Goal: Information Seeking & Learning: Learn about a topic

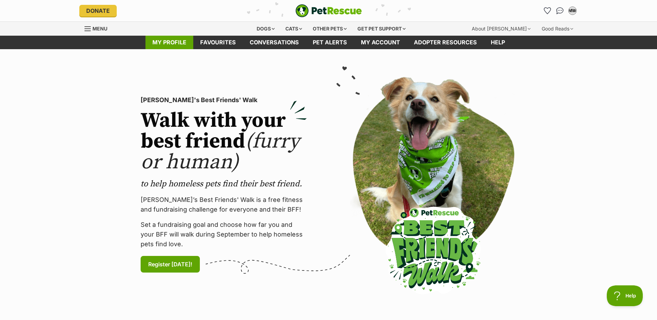
click at [177, 40] on link "My profile" at bounding box center [170, 43] width 48 height 14
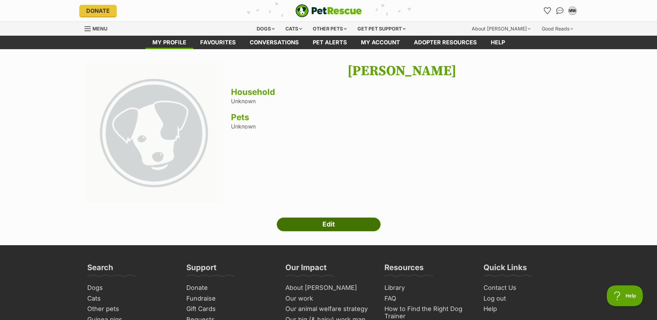
click at [331, 224] on link "Edit" at bounding box center [329, 225] width 104 height 14
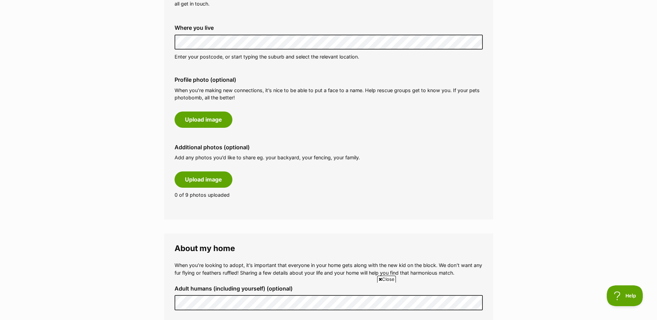
scroll to position [451, 0]
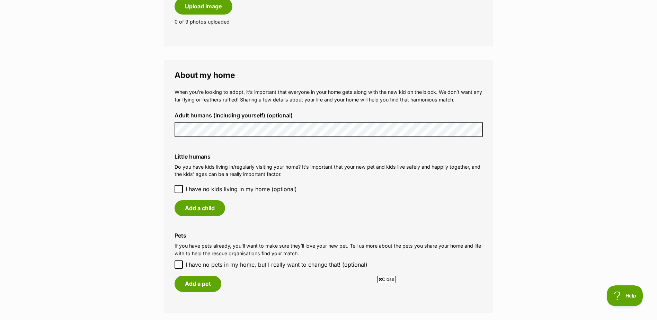
click at [178, 189] on icon at bounding box center [178, 189] width 5 height 5
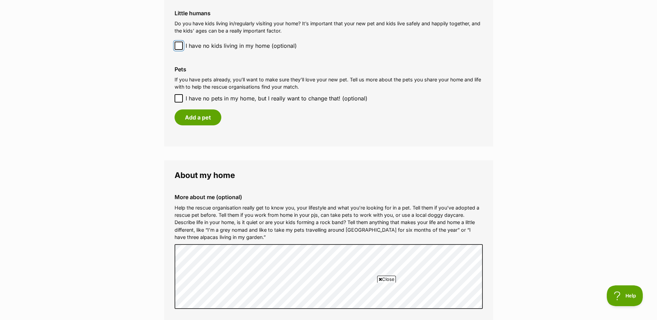
scroll to position [589, 0]
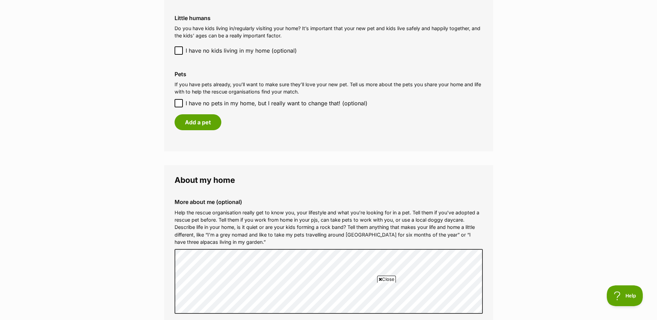
click at [180, 103] on icon at bounding box center [179, 103] width 4 height 3
click at [180, 103] on input "I have no pets in my home, but I really want to change that! (optional)" at bounding box center [179, 103] width 8 height 8
checkbox input "true"
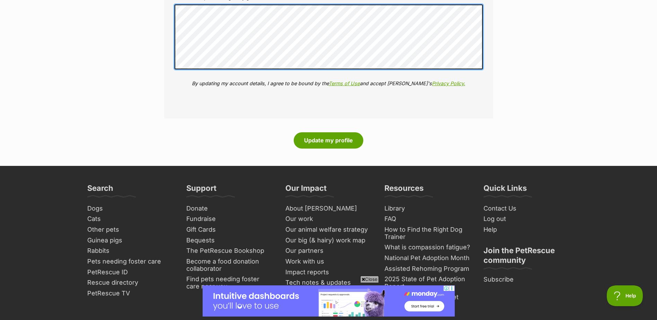
scroll to position [832, 0]
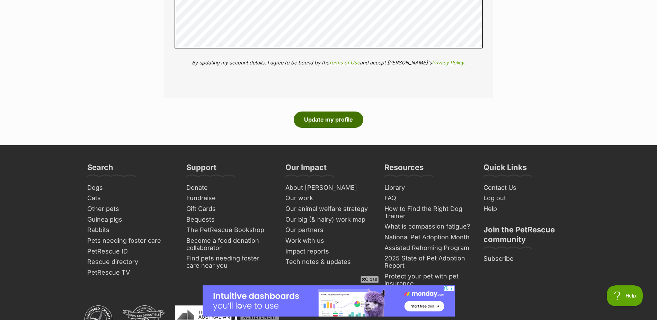
click at [339, 120] on button "Update my profile" at bounding box center [329, 120] width 70 height 16
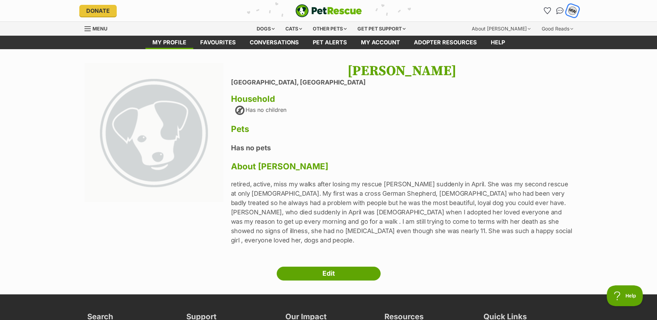
click at [573, 10] on div "MW" at bounding box center [572, 10] width 9 height 9
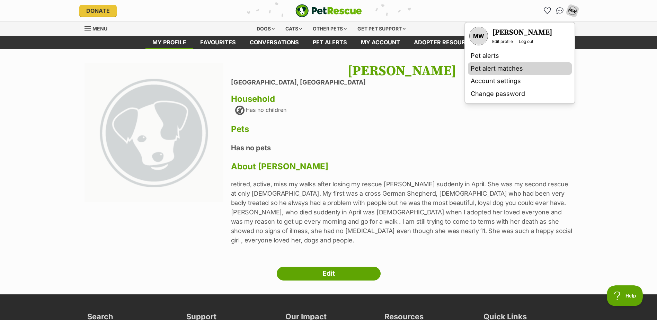
click at [517, 69] on link "Pet alert matches" at bounding box center [520, 68] width 104 height 13
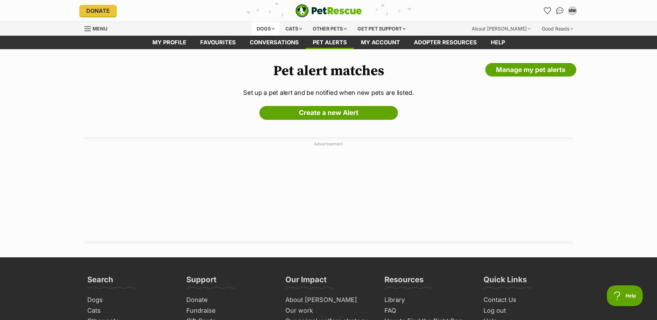
click at [261, 24] on div "Dogs" at bounding box center [266, 29] width 28 height 14
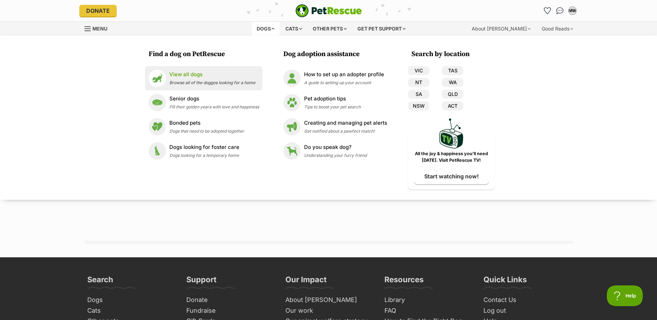
click at [218, 80] on span "Browse all of the doggos looking for a home" at bounding box center [212, 82] width 86 height 5
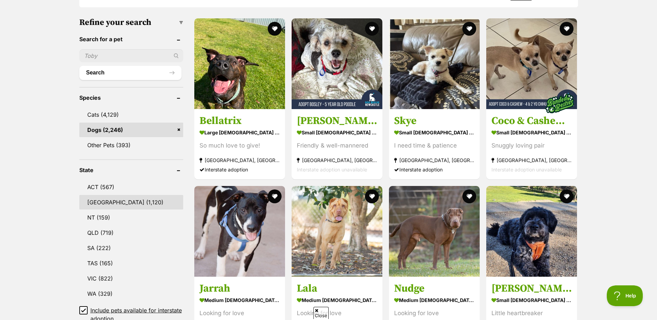
click at [108, 203] on link "[GEOGRAPHIC_DATA] (1,120)" at bounding box center [131, 202] width 104 height 15
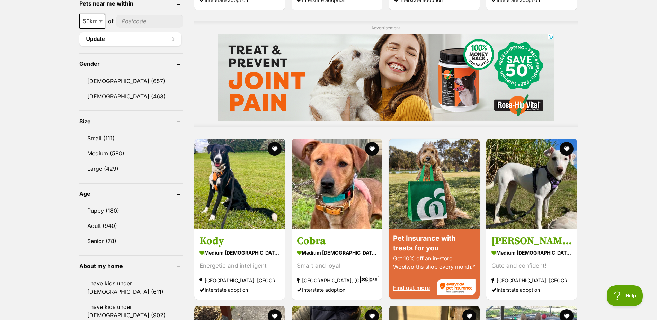
scroll to position [554, 0]
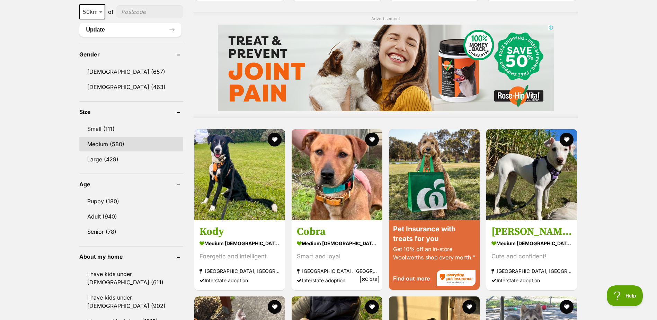
click at [113, 142] on link "Medium (580)" at bounding box center [131, 144] width 104 height 15
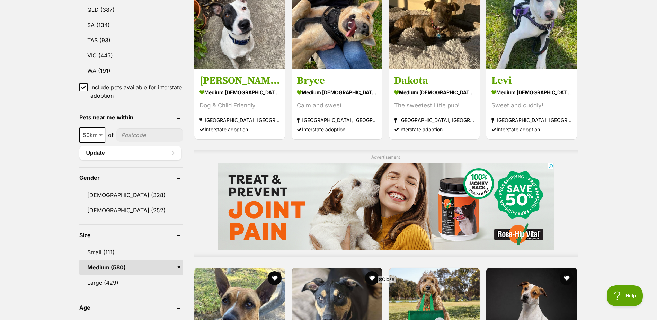
scroll to position [554, 0]
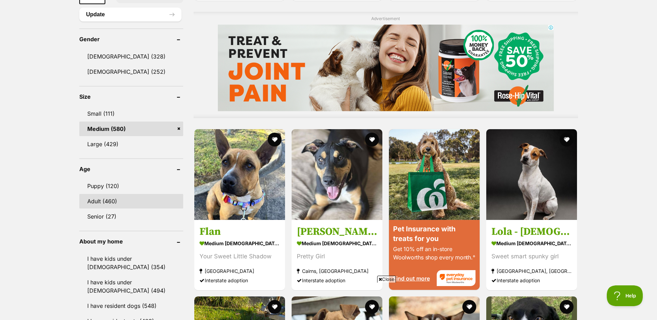
click at [115, 202] on link "Adult (460)" at bounding box center [131, 201] width 104 height 15
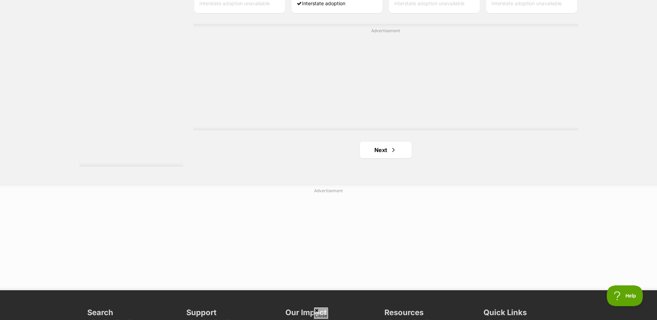
scroll to position [1213, 0]
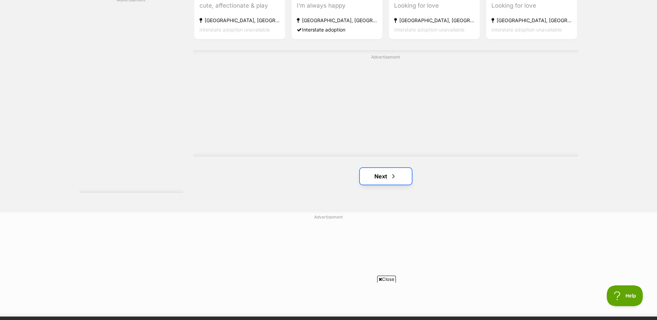
click at [386, 174] on link "Next" at bounding box center [386, 176] width 52 height 17
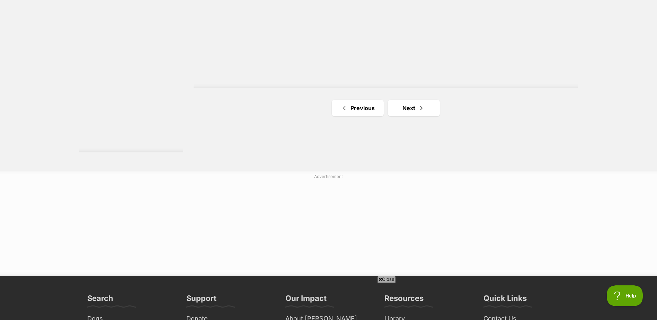
scroll to position [1178, 0]
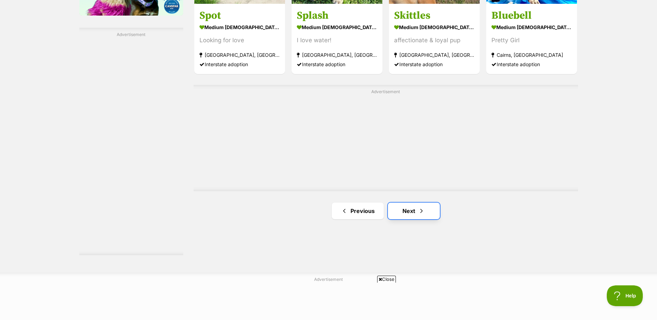
click at [410, 213] on link "Next" at bounding box center [414, 211] width 52 height 17
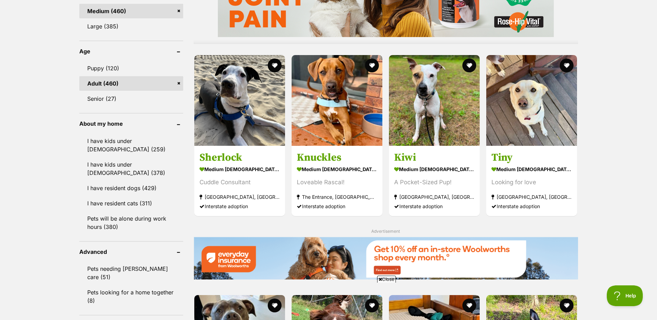
scroll to position [693, 0]
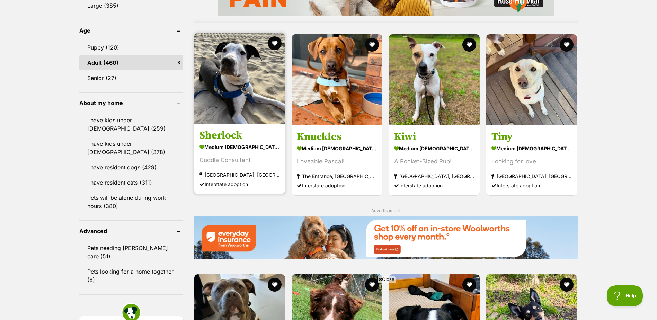
click at [262, 84] on img at bounding box center [239, 78] width 91 height 91
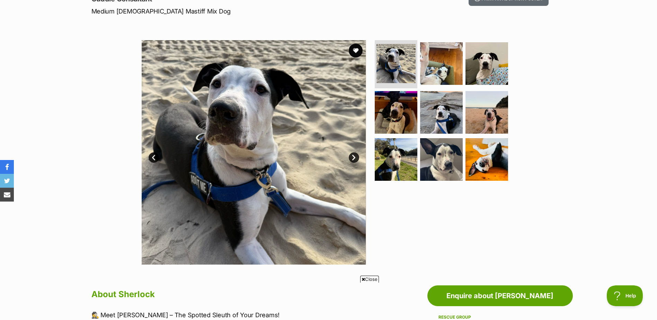
click at [355, 157] on link "Next" at bounding box center [354, 157] width 10 height 10
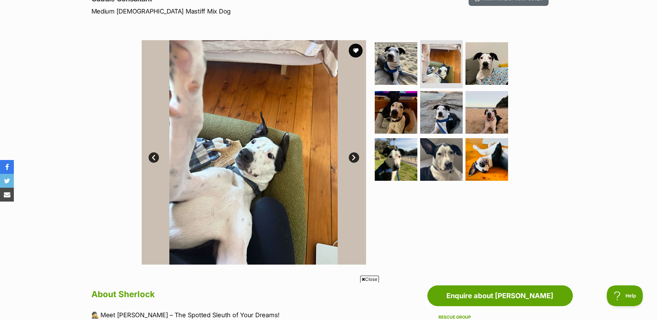
click at [355, 157] on link "Next" at bounding box center [354, 157] width 10 height 10
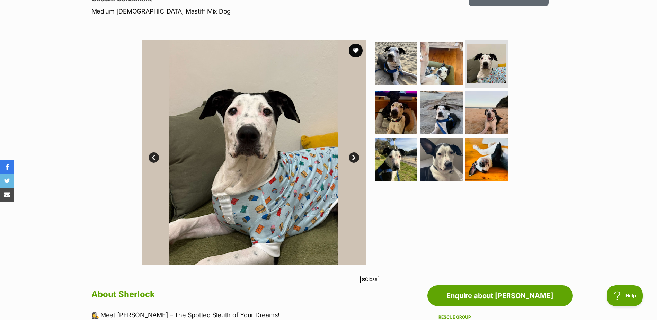
click at [355, 157] on link "Next" at bounding box center [354, 157] width 10 height 10
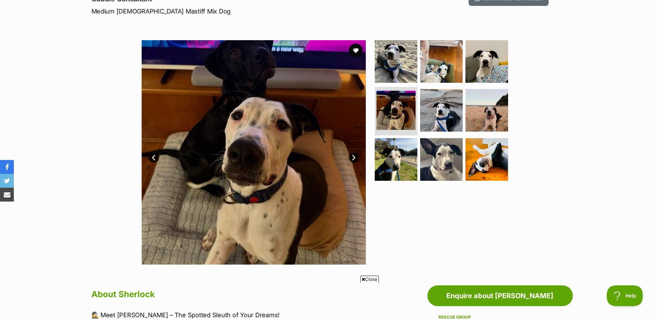
click at [355, 157] on link "Next" at bounding box center [354, 157] width 10 height 10
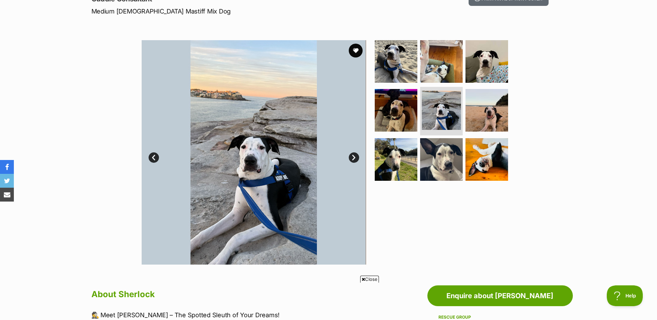
click at [355, 157] on link "Next" at bounding box center [354, 157] width 10 height 10
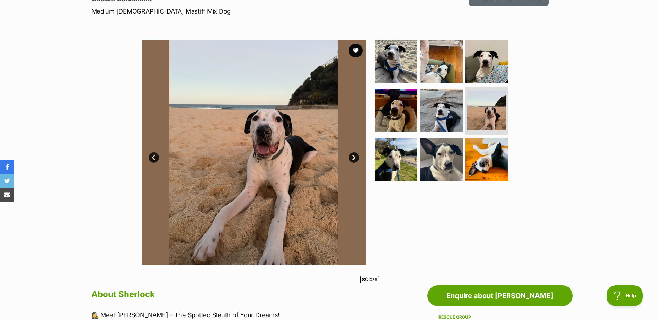
click at [355, 157] on link "Next" at bounding box center [354, 157] width 10 height 10
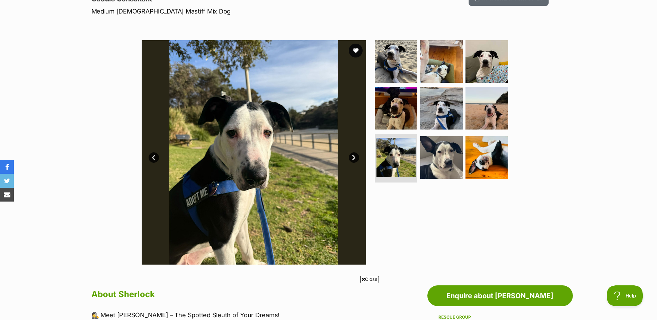
click at [355, 157] on link "Next" at bounding box center [354, 157] width 10 height 10
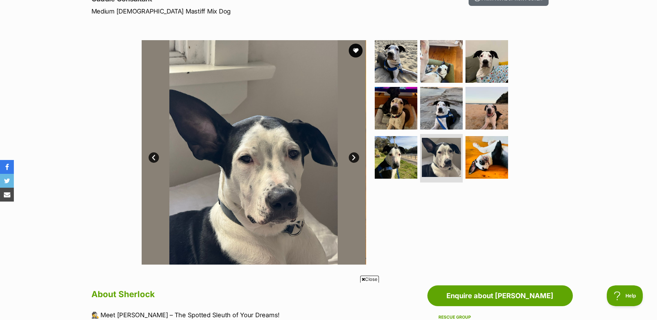
click at [355, 157] on link "Next" at bounding box center [354, 157] width 10 height 10
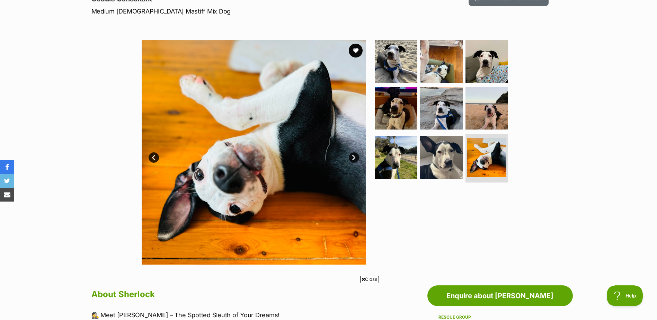
click at [355, 157] on link "Next" at bounding box center [354, 157] width 10 height 10
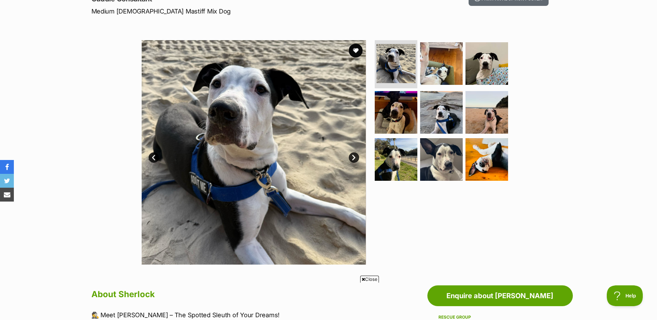
click at [355, 157] on link "Next" at bounding box center [354, 157] width 10 height 10
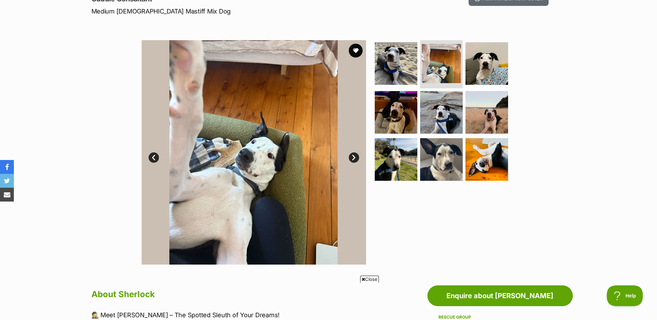
click at [355, 157] on link "Next" at bounding box center [354, 157] width 10 height 10
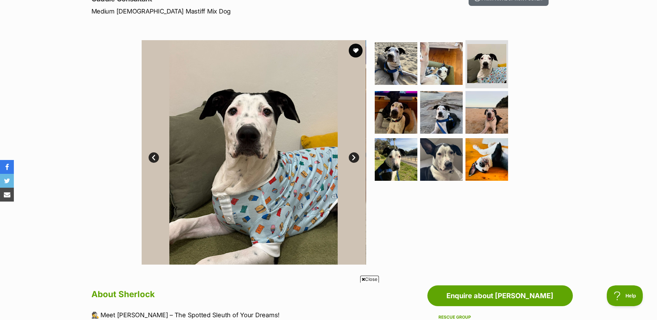
click at [355, 157] on link "Next" at bounding box center [354, 157] width 10 height 10
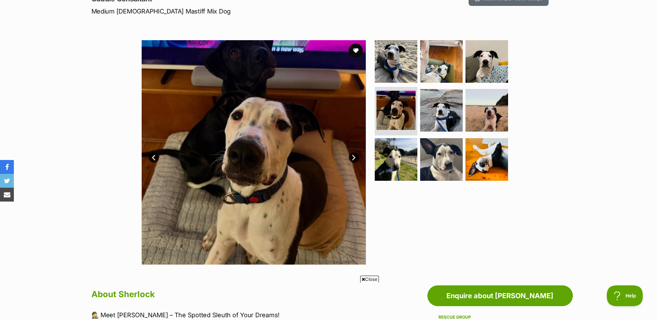
click at [355, 157] on link "Next" at bounding box center [354, 157] width 10 height 10
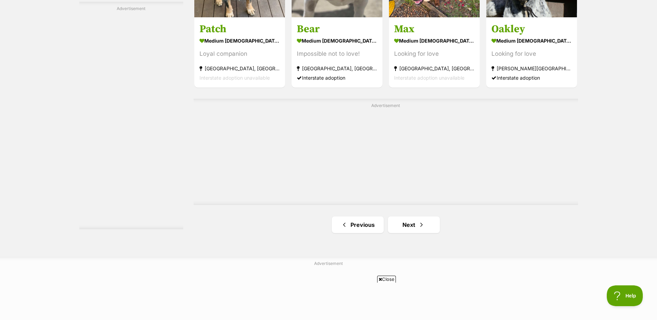
scroll to position [1209, 0]
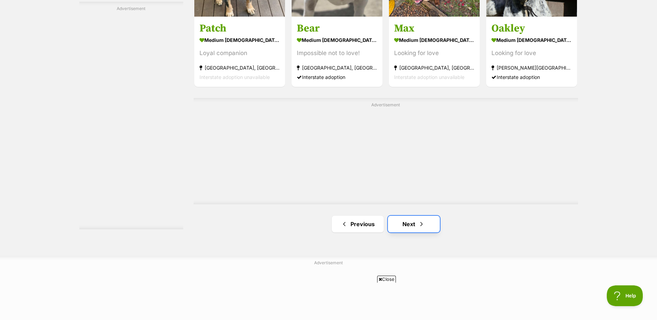
click at [419, 227] on span "Next page" at bounding box center [421, 224] width 7 height 8
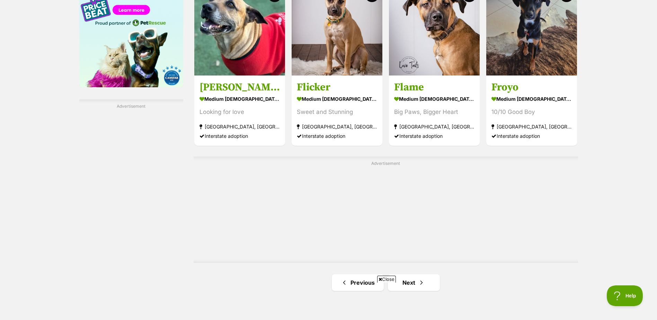
scroll to position [1074, 0]
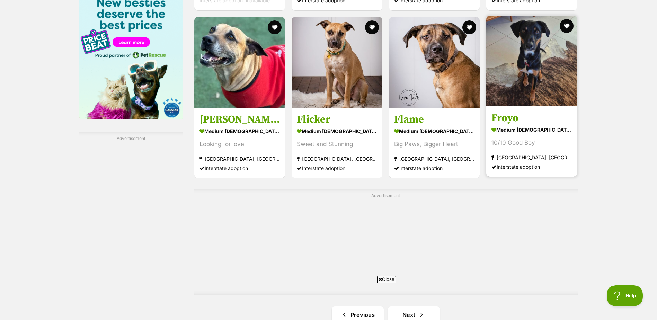
click at [549, 58] on img at bounding box center [532, 61] width 91 height 91
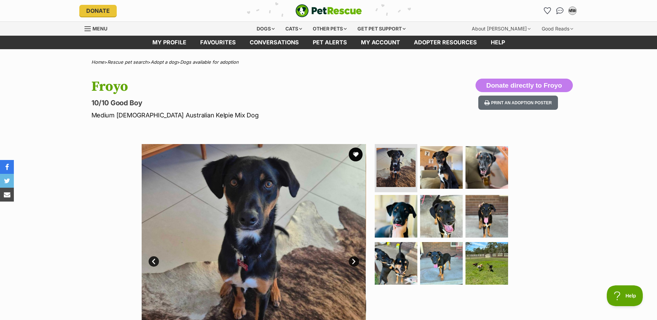
click at [354, 262] on link "Next" at bounding box center [354, 261] width 10 height 10
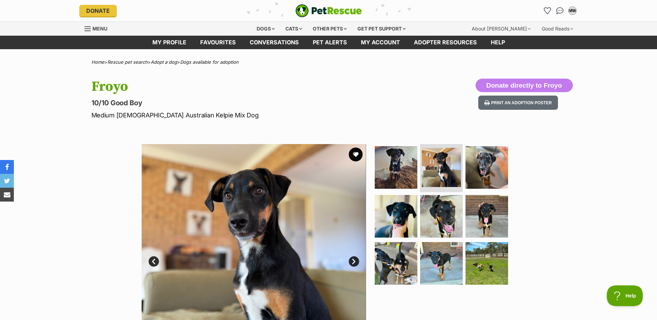
click at [354, 261] on link "Next" at bounding box center [354, 261] width 10 height 10
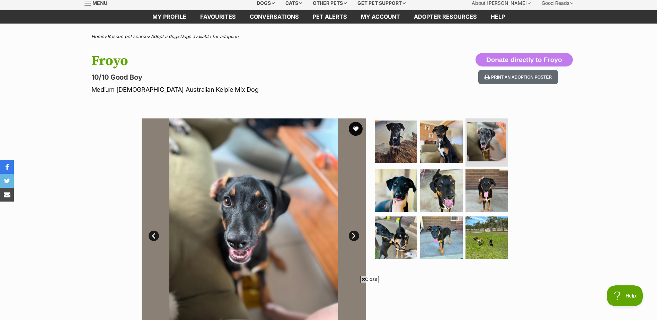
scroll to position [35, 0]
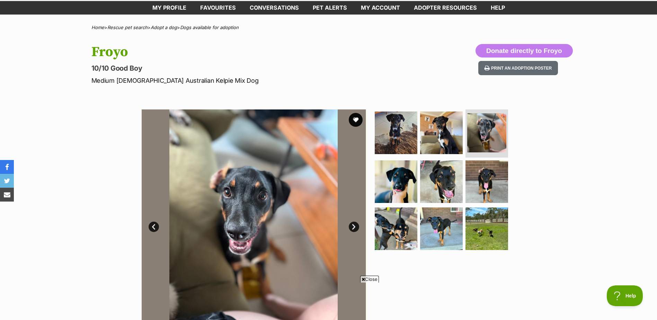
click at [353, 227] on link "Next" at bounding box center [354, 227] width 10 height 10
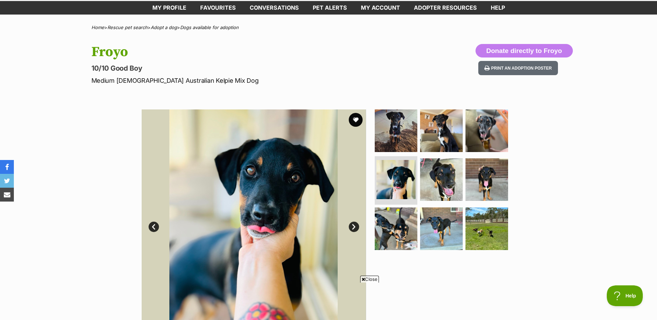
click at [353, 227] on link "Next" at bounding box center [354, 227] width 10 height 10
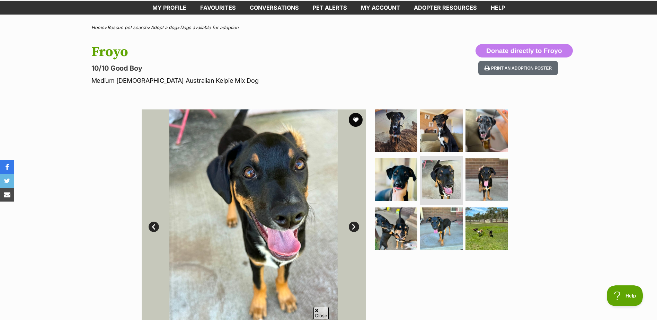
click at [353, 227] on link "Next" at bounding box center [354, 227] width 10 height 10
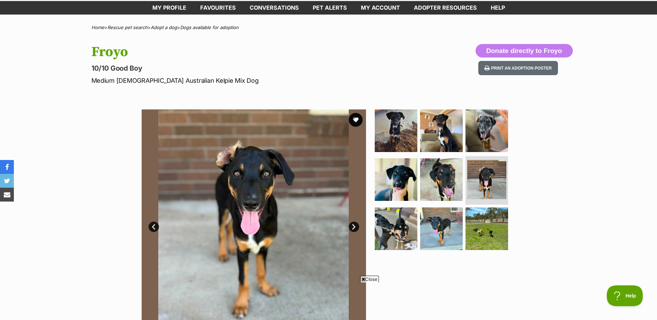
click at [353, 227] on link "Next" at bounding box center [354, 227] width 10 height 10
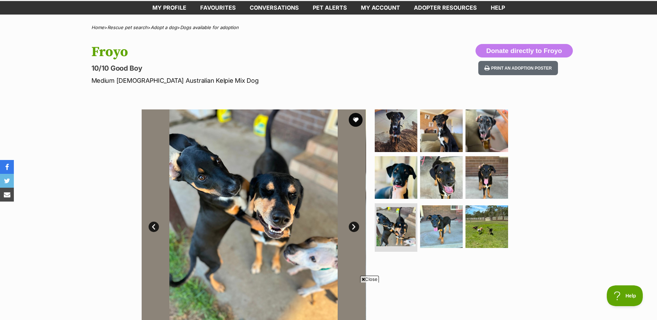
click at [353, 227] on link "Next" at bounding box center [354, 227] width 10 height 10
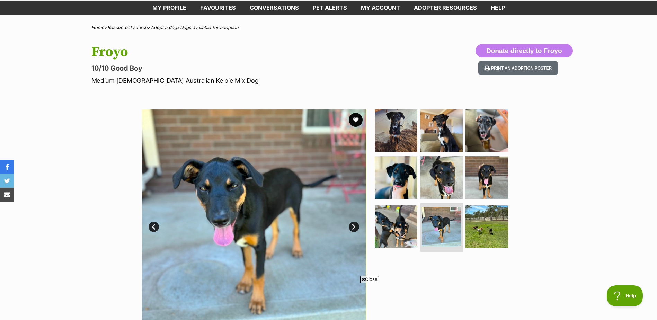
click at [353, 227] on link "Next" at bounding box center [354, 227] width 10 height 10
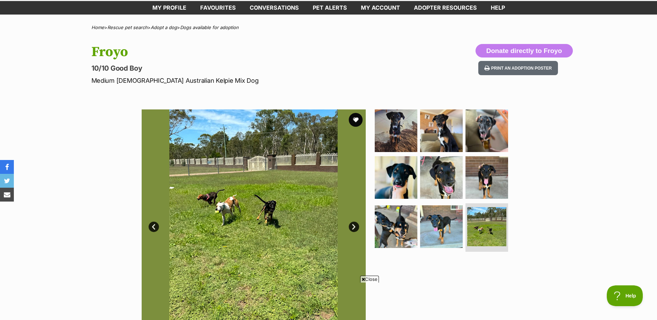
click at [353, 227] on link "Next" at bounding box center [354, 227] width 10 height 10
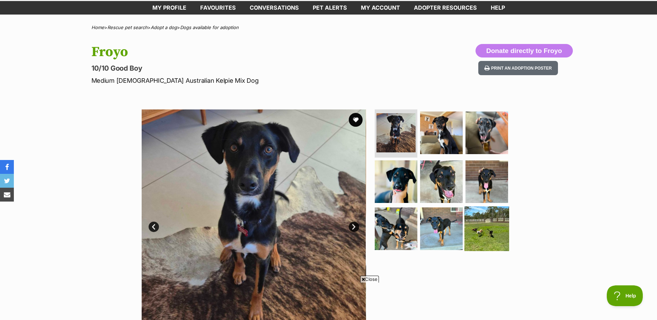
click at [496, 236] on img at bounding box center [487, 229] width 45 height 45
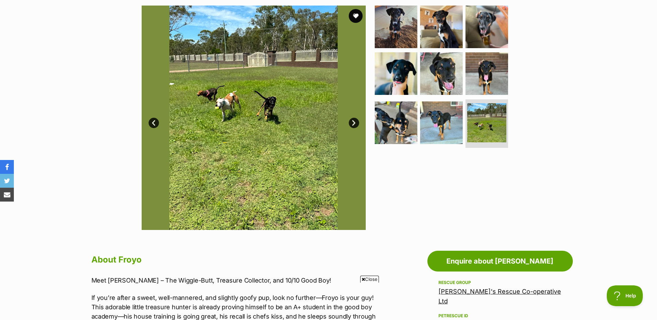
scroll to position [0, 0]
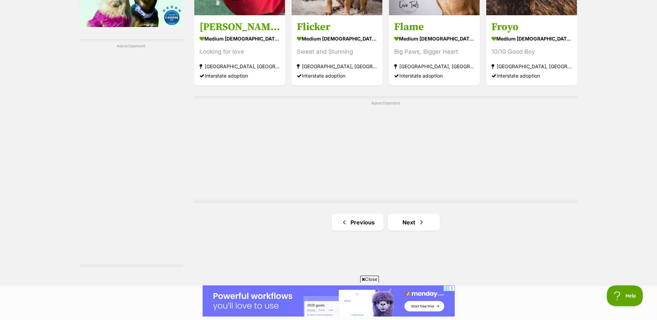
scroll to position [1251, 0]
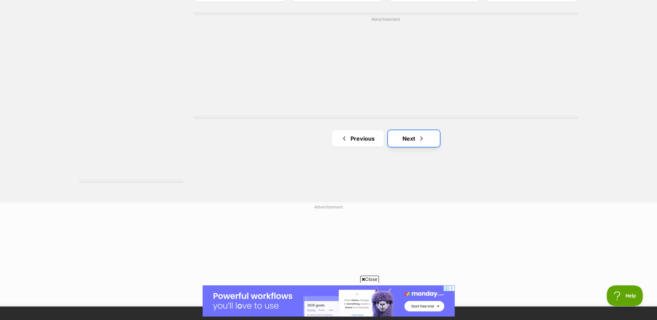
click at [410, 138] on link "Next" at bounding box center [414, 138] width 52 height 17
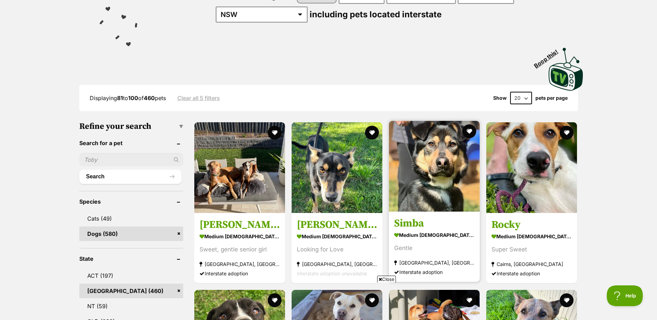
click at [453, 173] on img at bounding box center [434, 166] width 91 height 91
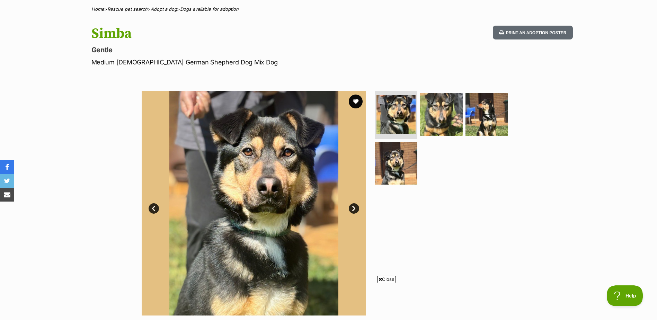
scroll to position [35, 0]
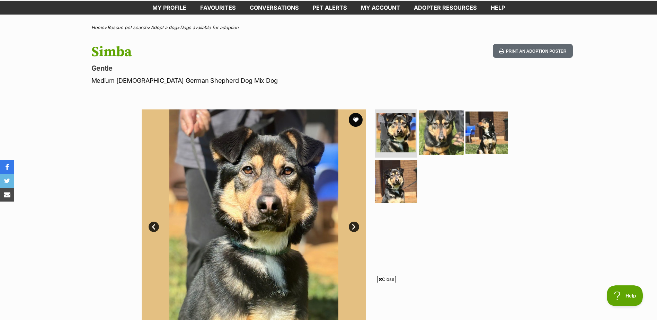
click at [444, 139] on img at bounding box center [441, 132] width 45 height 45
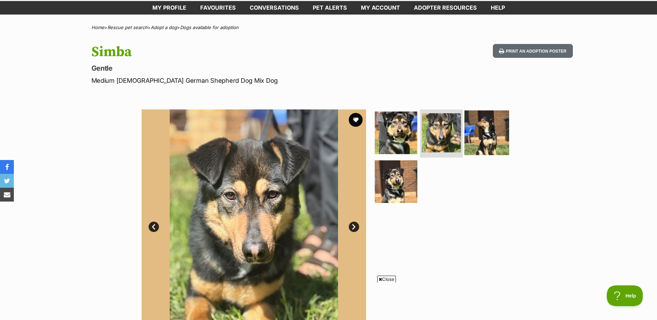
click at [484, 138] on img at bounding box center [487, 132] width 45 height 45
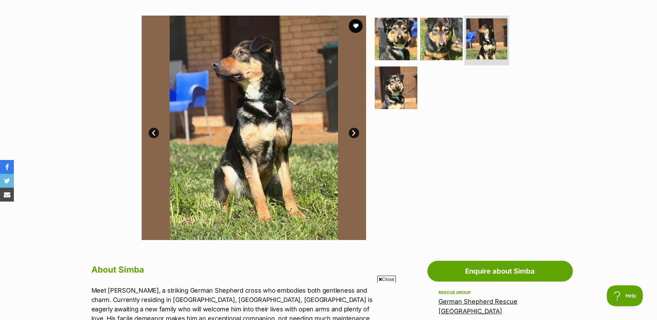
scroll to position [139, 0]
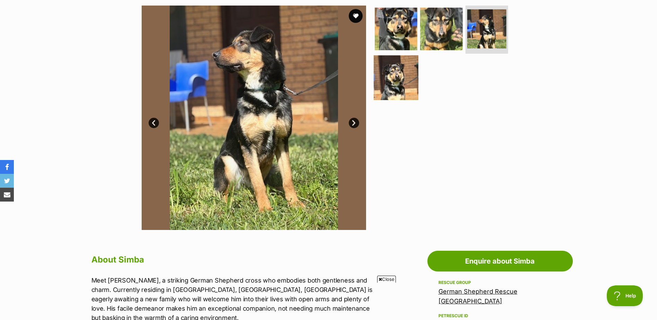
click at [401, 82] on img at bounding box center [396, 77] width 45 height 45
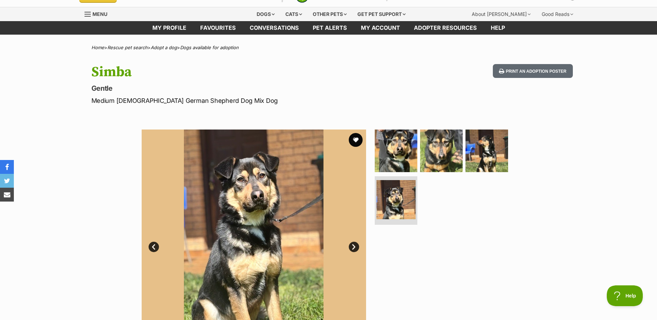
scroll to position [0, 0]
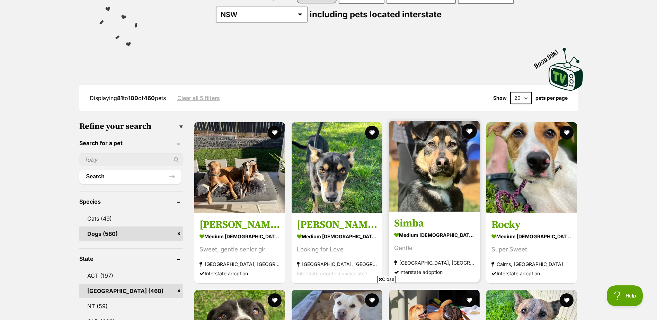
click at [470, 129] on button "favourite" at bounding box center [469, 131] width 15 height 15
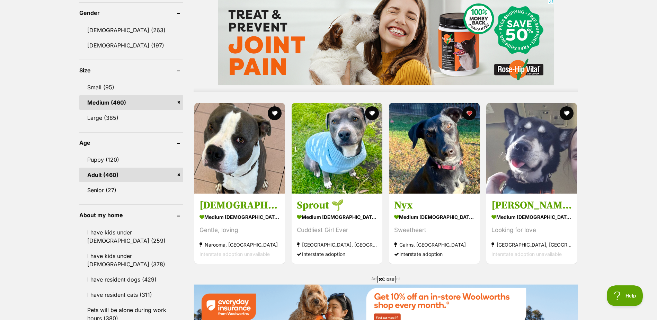
scroll to position [658, 0]
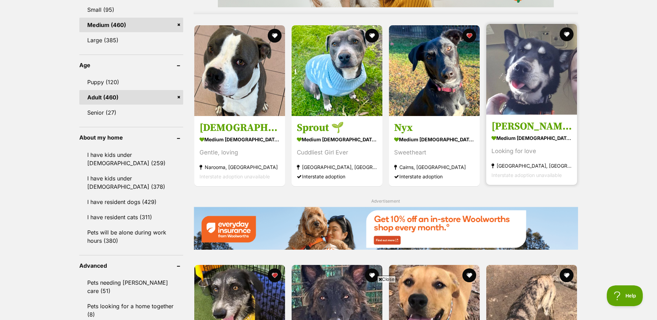
click at [554, 54] on img at bounding box center [532, 69] width 91 height 91
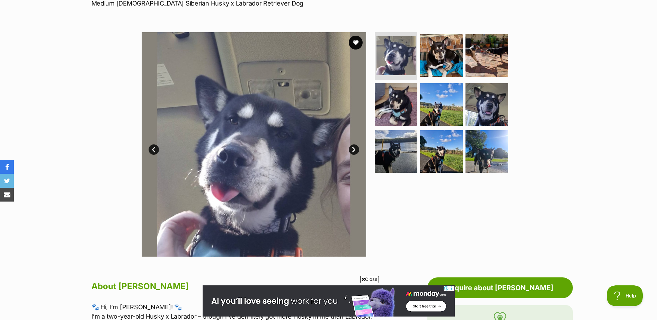
scroll to position [104, 0]
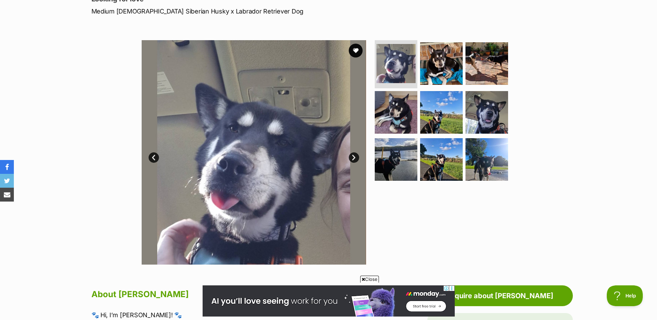
click at [352, 154] on link "Next" at bounding box center [354, 157] width 10 height 10
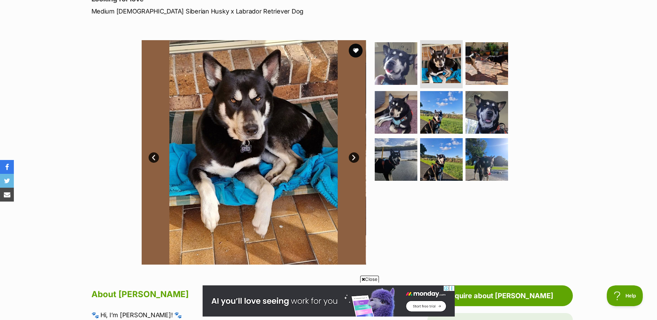
click at [352, 154] on link "Next" at bounding box center [354, 157] width 10 height 10
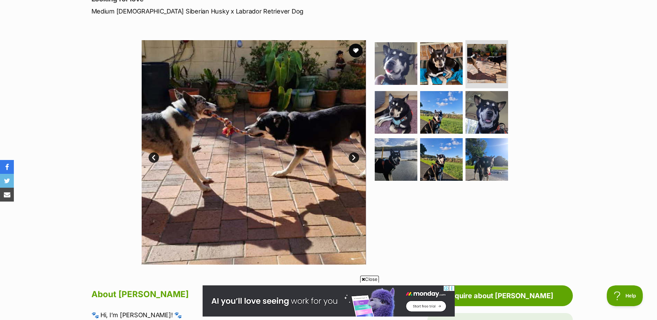
click at [351, 156] on link "Next" at bounding box center [354, 157] width 10 height 10
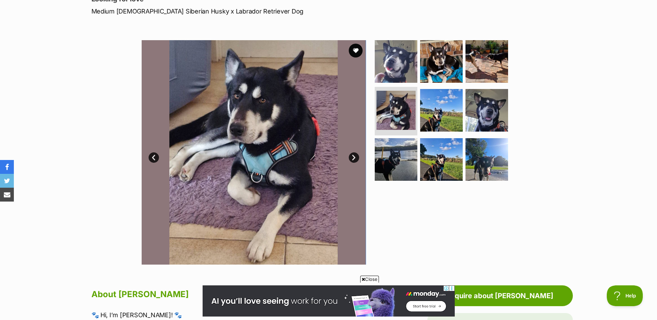
click at [351, 156] on link "Next" at bounding box center [354, 157] width 10 height 10
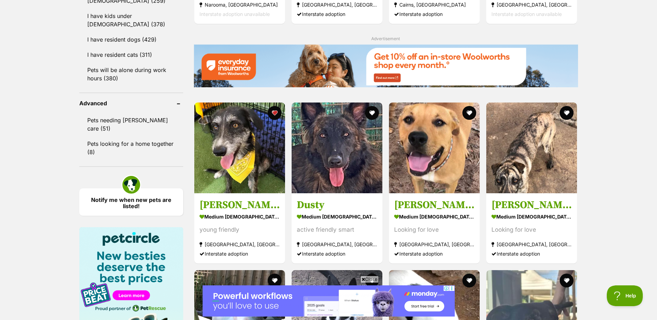
scroll to position [866, 0]
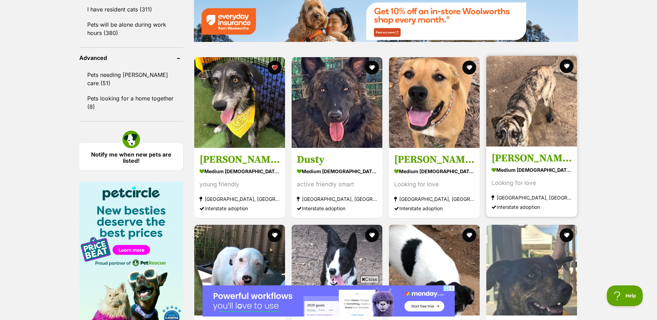
click at [557, 112] on img at bounding box center [532, 101] width 91 height 91
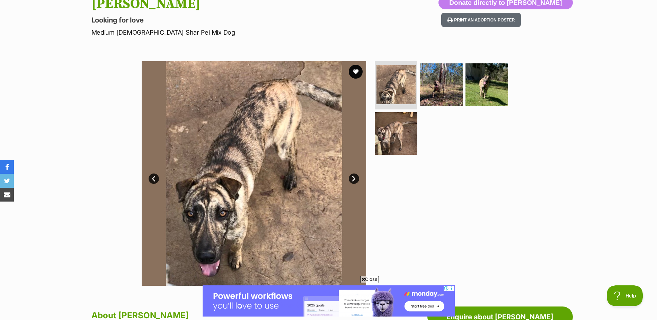
scroll to position [69, 0]
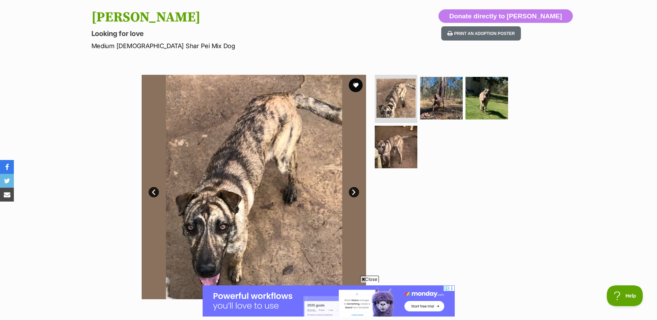
click at [354, 190] on link "Next" at bounding box center [354, 192] width 10 height 10
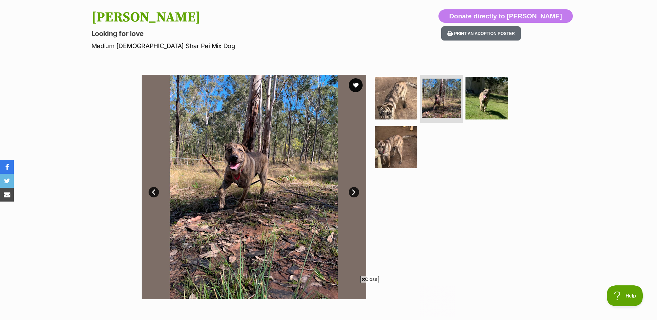
scroll to position [0, 0]
click at [354, 190] on link "Next" at bounding box center [354, 192] width 10 height 10
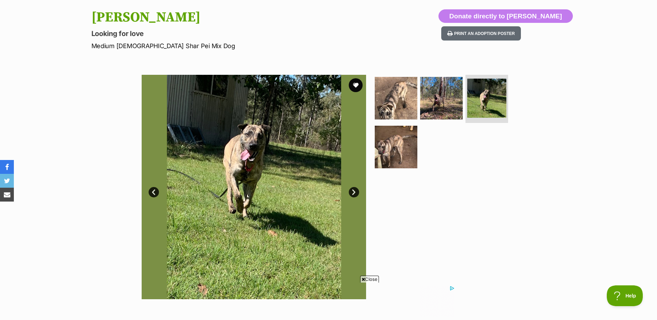
click at [354, 190] on link "Next" at bounding box center [354, 192] width 10 height 10
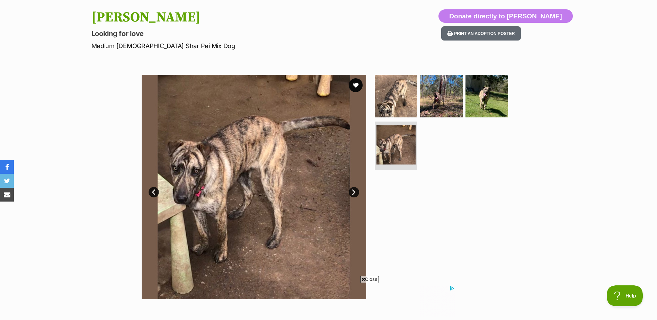
click at [354, 190] on link "Next" at bounding box center [354, 192] width 10 height 10
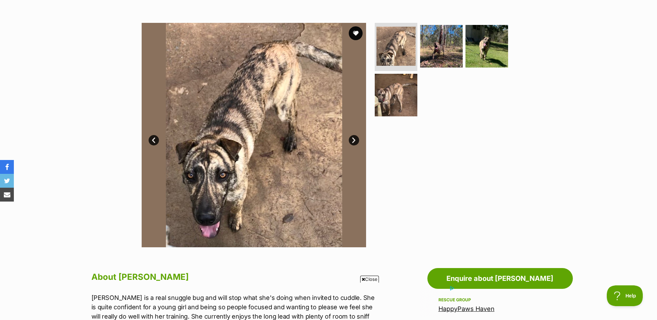
scroll to position [104, 0]
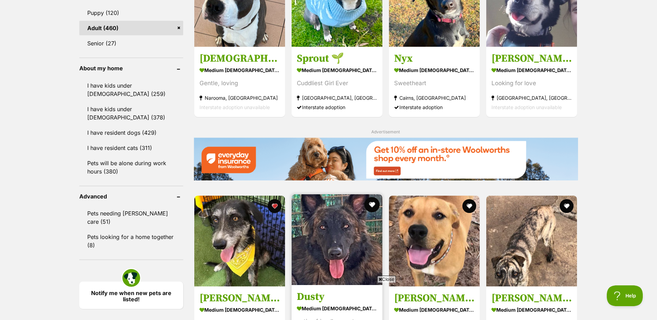
click at [373, 197] on button "favourite" at bounding box center [372, 204] width 15 height 15
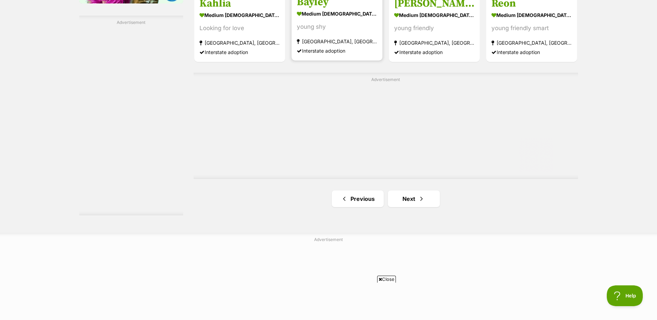
scroll to position [1213, 0]
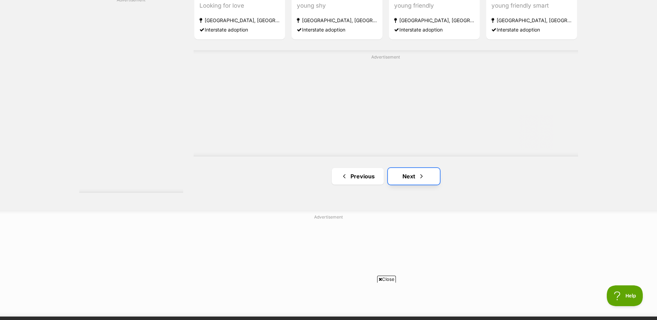
click at [413, 168] on link "Next" at bounding box center [414, 176] width 52 height 17
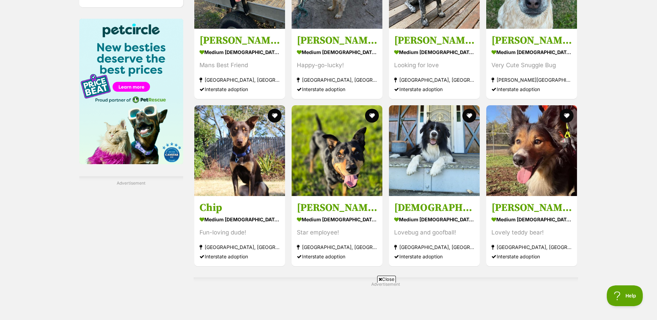
scroll to position [1040, 0]
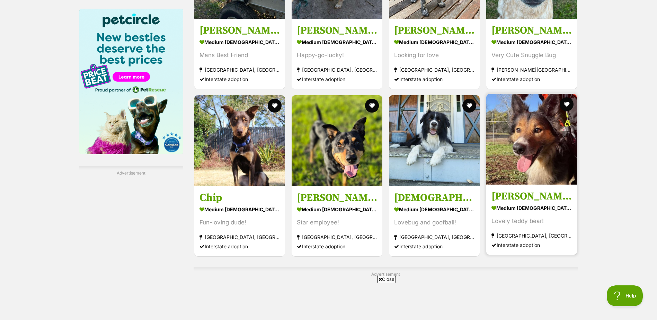
click at [567, 167] on img at bounding box center [532, 139] width 91 height 91
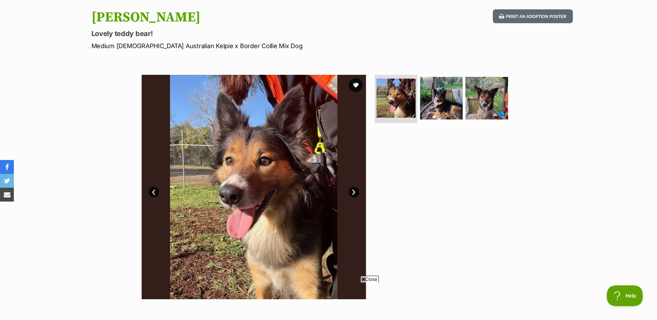
click at [354, 190] on link "Next" at bounding box center [354, 192] width 10 height 10
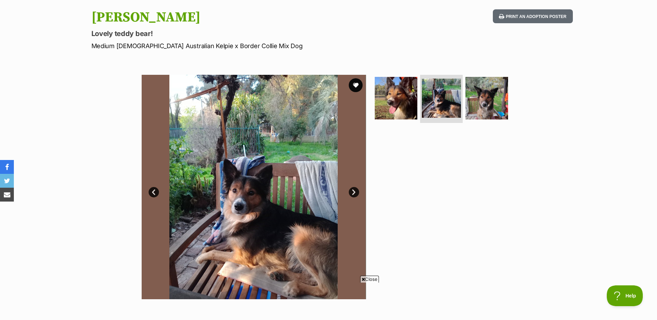
click at [354, 190] on link "Next" at bounding box center [354, 192] width 10 height 10
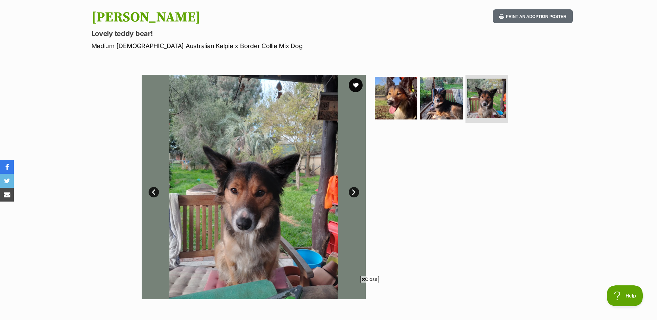
click at [354, 190] on link "Next" at bounding box center [354, 192] width 10 height 10
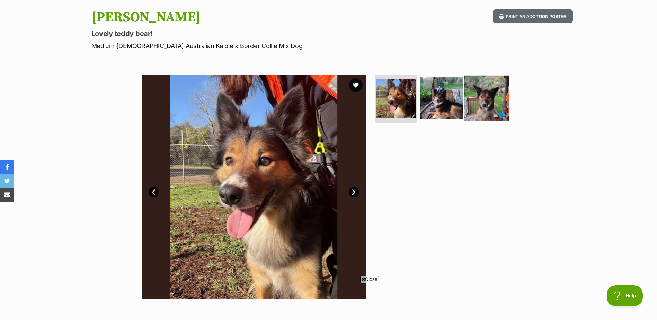
click at [476, 106] on img at bounding box center [487, 98] width 45 height 45
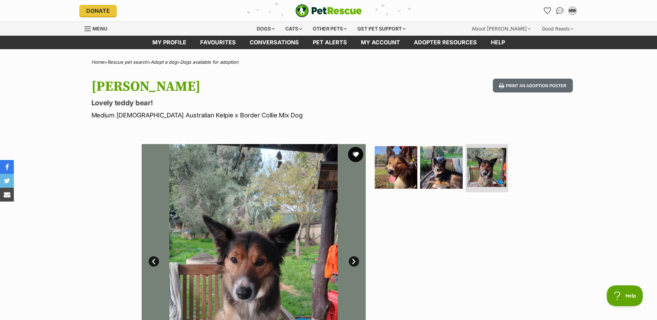
click at [359, 151] on button "favourite" at bounding box center [355, 154] width 15 height 15
click at [356, 152] on button "favourite" at bounding box center [355, 154] width 15 height 15
click at [354, 155] on button "favourite" at bounding box center [355, 154] width 15 height 15
click at [358, 154] on button "favourite" at bounding box center [355, 154] width 15 height 15
click at [357, 152] on button "favourite" at bounding box center [355, 154] width 15 height 15
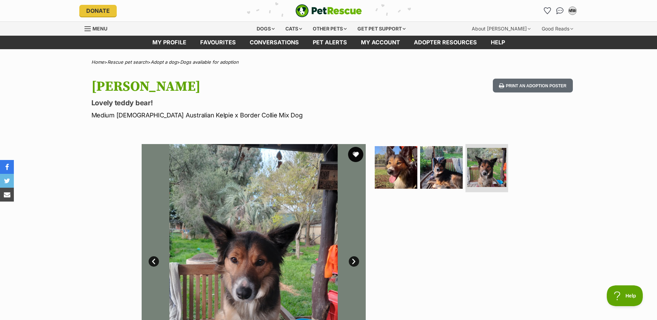
click at [357, 156] on button "favourite" at bounding box center [355, 154] width 15 height 15
click at [357, 154] on button "favourite" at bounding box center [355, 154] width 15 height 15
click at [152, 259] on link "Prev" at bounding box center [154, 261] width 10 height 10
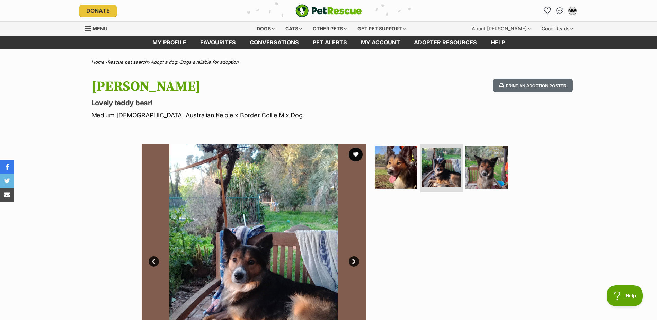
click at [152, 259] on link "Prev" at bounding box center [154, 261] width 10 height 10
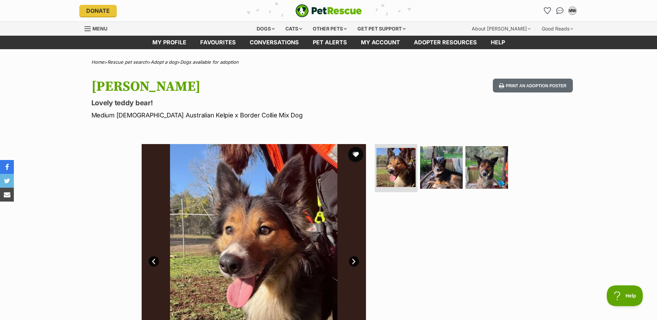
click at [355, 152] on button "favourite" at bounding box center [355, 154] width 15 height 15
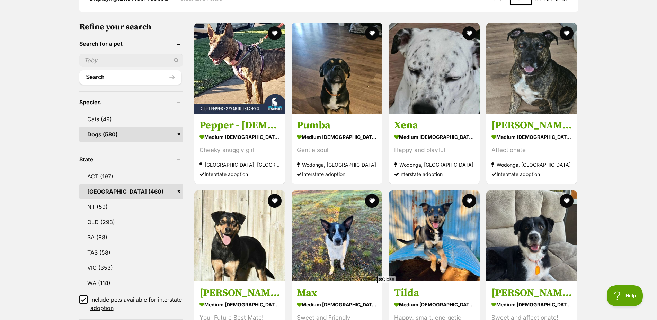
scroll to position [139, 0]
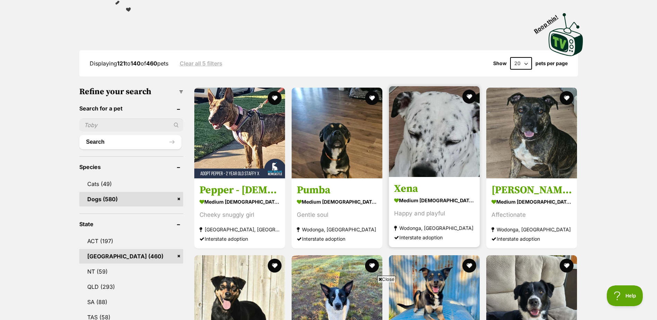
click at [461, 138] on img at bounding box center [434, 131] width 91 height 91
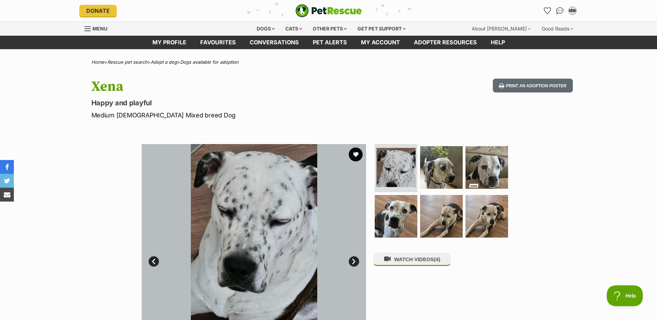
click at [353, 260] on link "Next" at bounding box center [354, 261] width 10 height 10
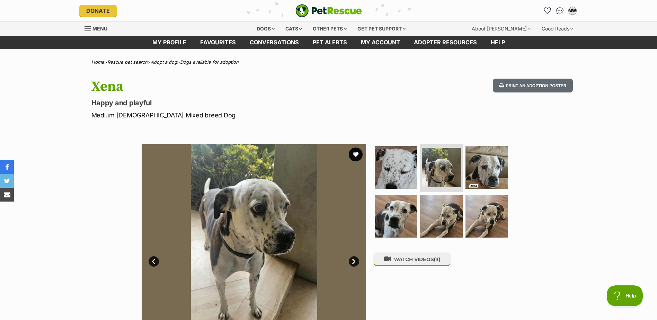
click at [354, 260] on link "Next" at bounding box center [354, 261] width 10 height 10
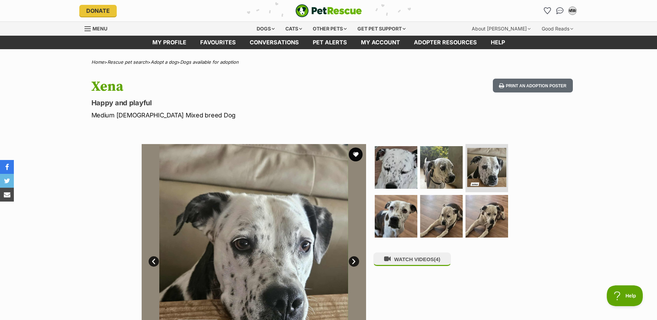
click at [356, 260] on link "Next" at bounding box center [354, 261] width 10 height 10
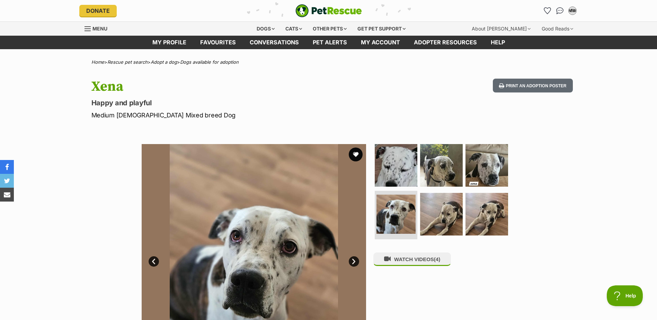
click at [356, 260] on link "Next" at bounding box center [354, 261] width 10 height 10
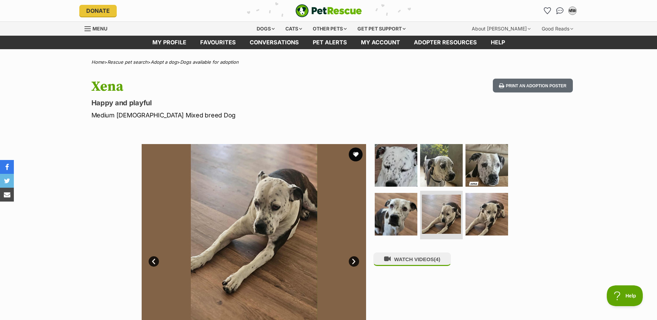
click at [356, 260] on link "Next" at bounding box center [354, 261] width 10 height 10
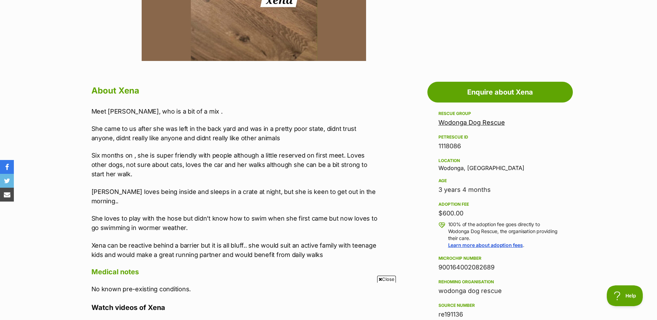
scroll to position [139, 0]
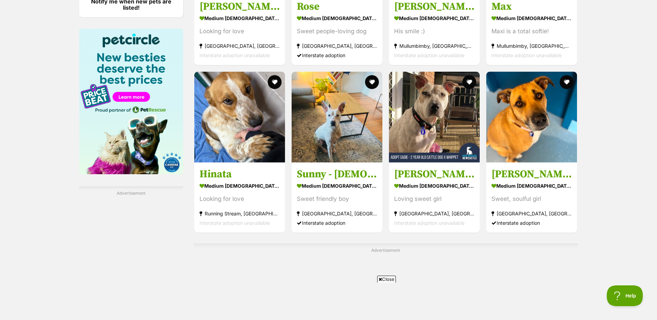
scroll to position [1040, 0]
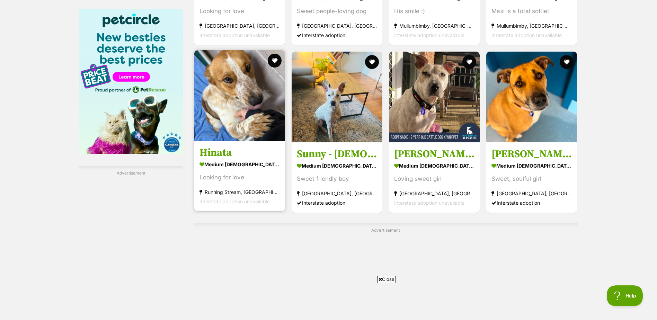
click at [272, 110] on img at bounding box center [239, 95] width 91 height 91
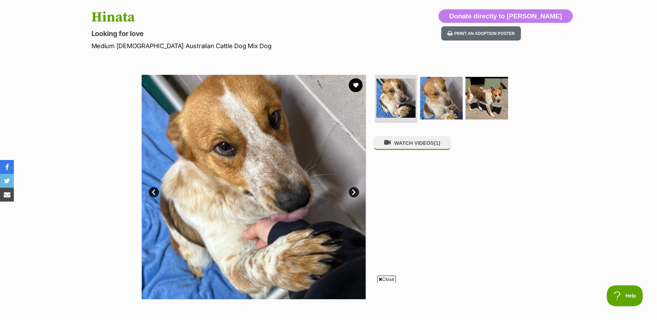
click at [353, 192] on link "Next" at bounding box center [354, 192] width 10 height 10
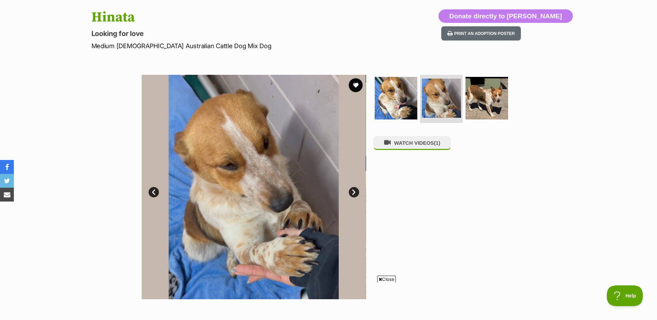
click at [353, 192] on link "Next" at bounding box center [354, 192] width 10 height 10
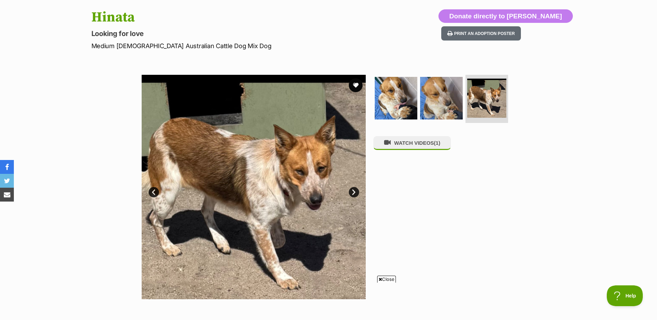
click at [353, 192] on link "Next" at bounding box center [354, 192] width 10 height 10
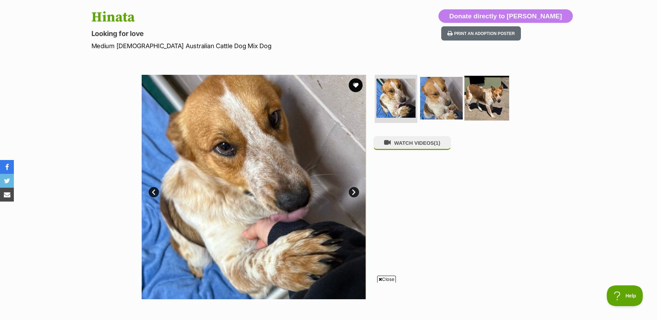
click at [487, 101] on img at bounding box center [487, 98] width 45 height 45
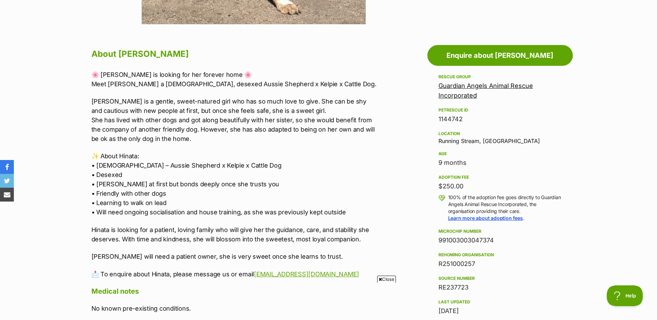
scroll to position [208, 0]
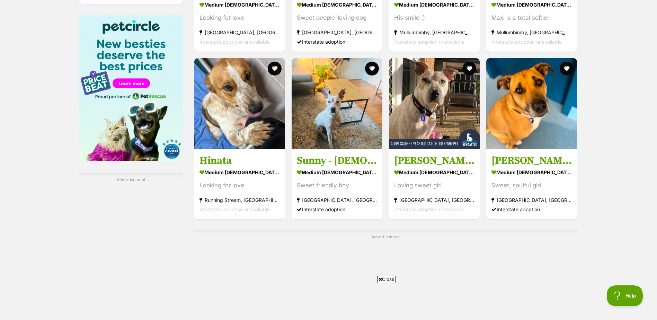
scroll to position [1040, 0]
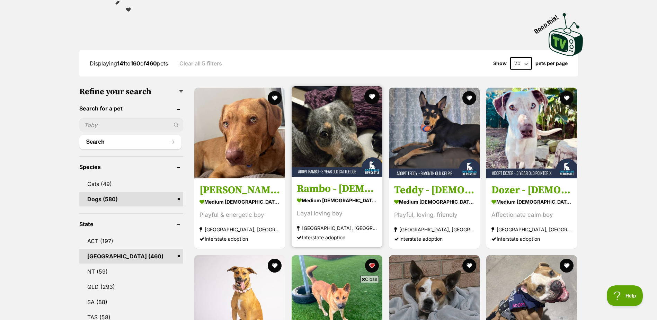
click at [371, 97] on button "favourite" at bounding box center [372, 96] width 15 height 15
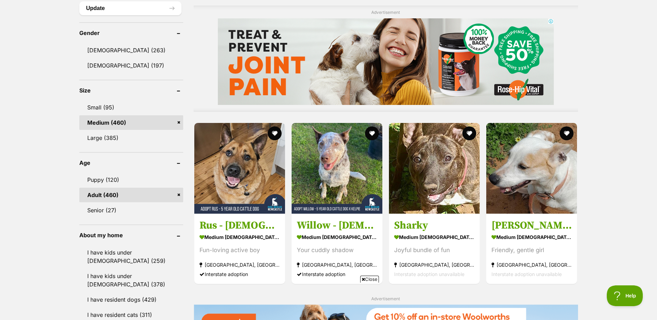
scroll to position [589, 0]
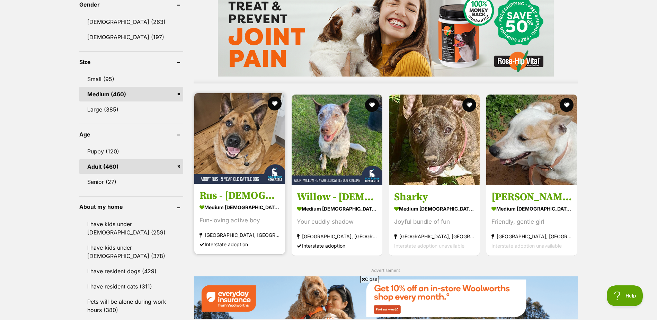
click at [242, 165] on img at bounding box center [239, 138] width 91 height 91
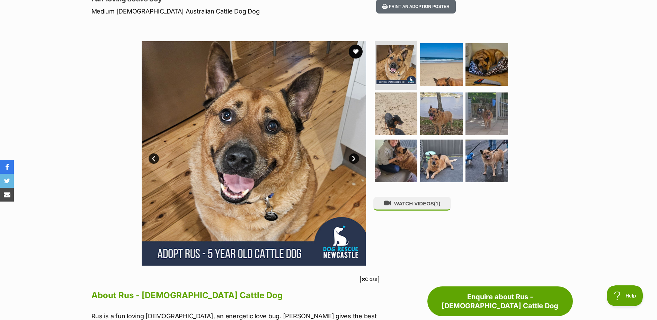
click at [356, 157] on link "Next" at bounding box center [354, 159] width 10 height 10
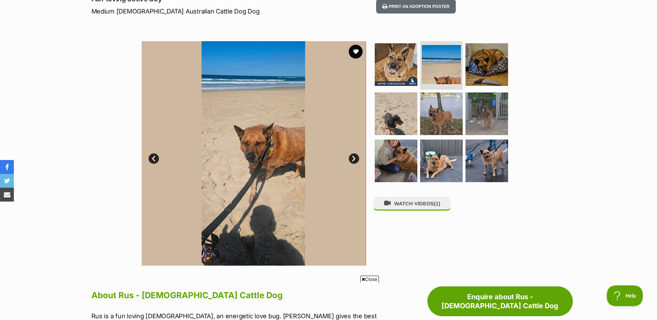
click at [356, 156] on link "Next" at bounding box center [354, 159] width 10 height 10
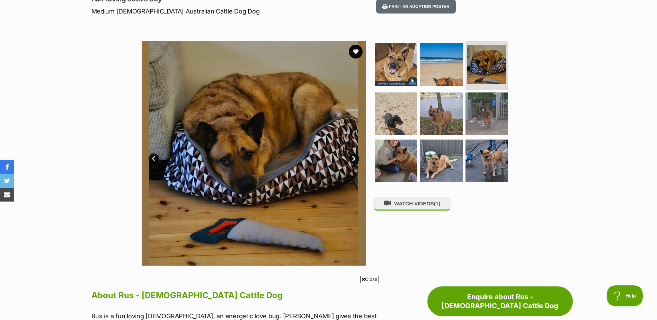
click at [356, 156] on link "Next" at bounding box center [354, 159] width 10 height 10
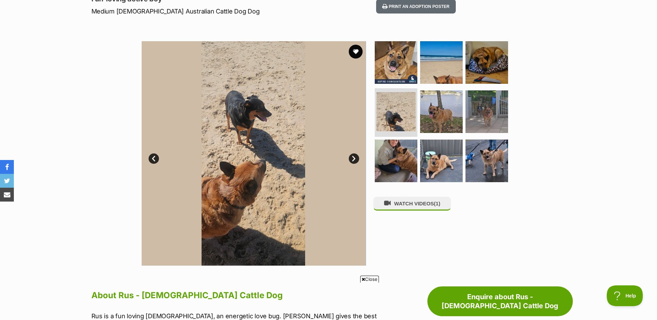
click at [356, 156] on link "Next" at bounding box center [354, 159] width 10 height 10
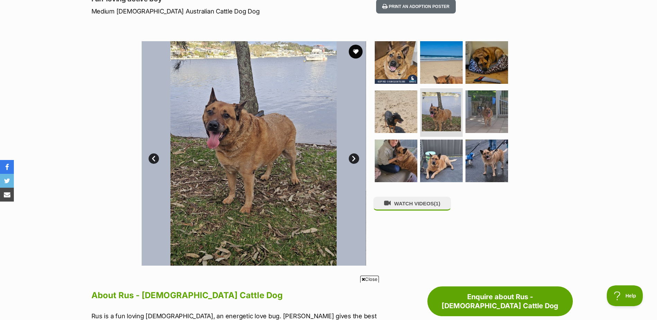
click at [356, 156] on link "Next" at bounding box center [354, 159] width 10 height 10
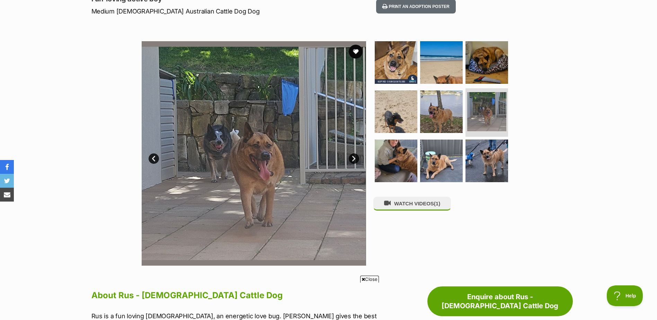
click at [356, 156] on link "Next" at bounding box center [354, 159] width 10 height 10
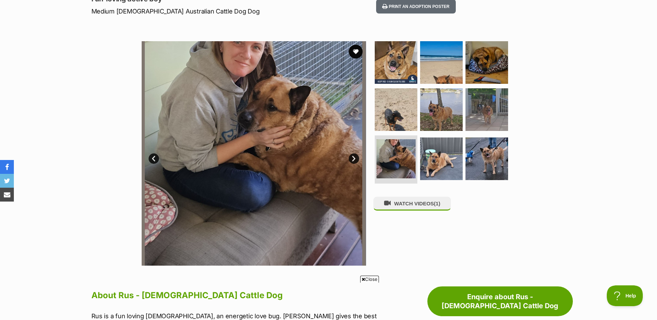
click at [360, 157] on img at bounding box center [253, 153] width 225 height 225
click at [351, 156] on link "Next" at bounding box center [354, 159] width 10 height 10
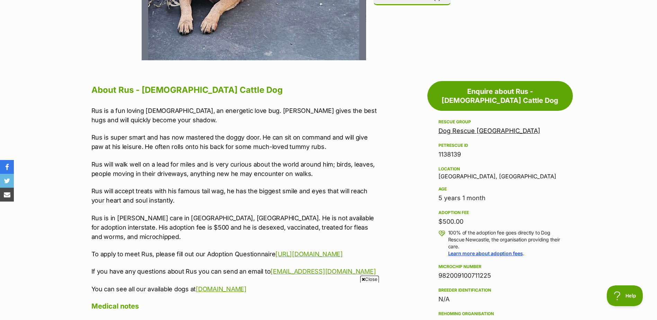
scroll to position [312, 0]
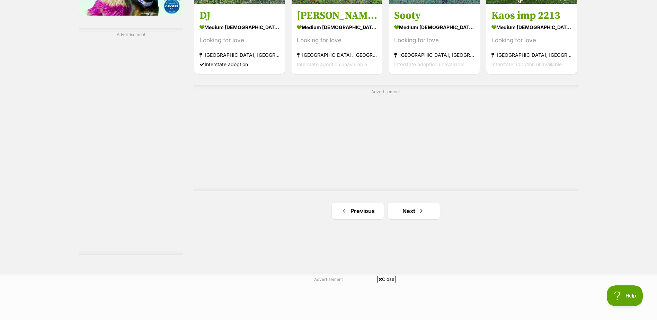
scroll to position [1282, 0]
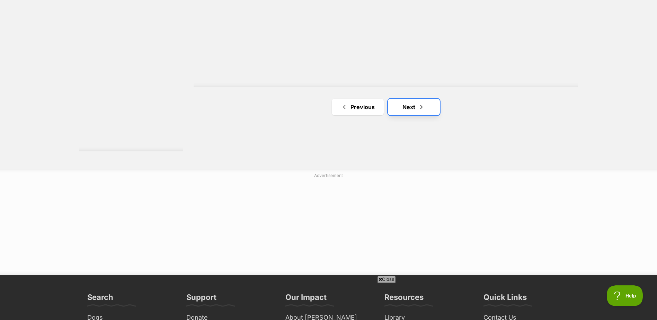
click at [415, 105] on link "Next" at bounding box center [414, 107] width 52 height 17
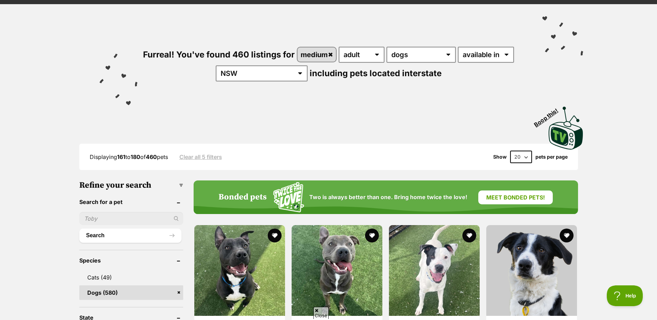
scroll to position [208, 0]
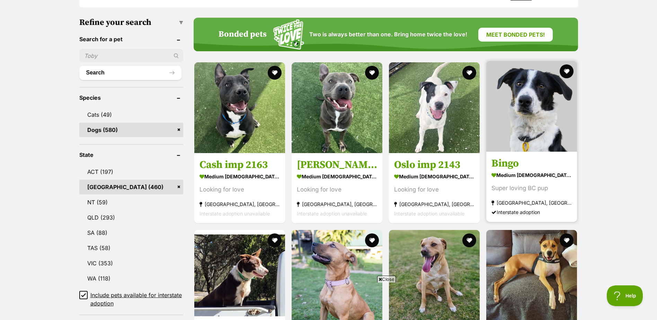
click at [543, 107] on img at bounding box center [532, 106] width 91 height 91
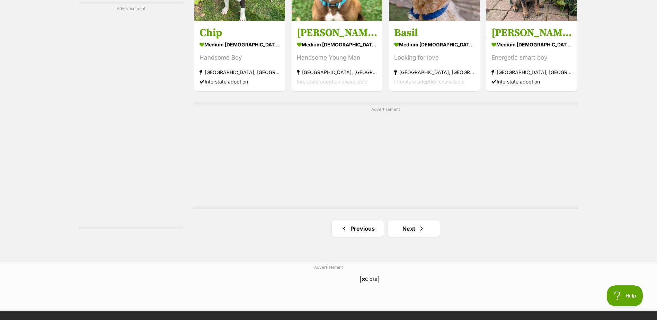
scroll to position [1248, 0]
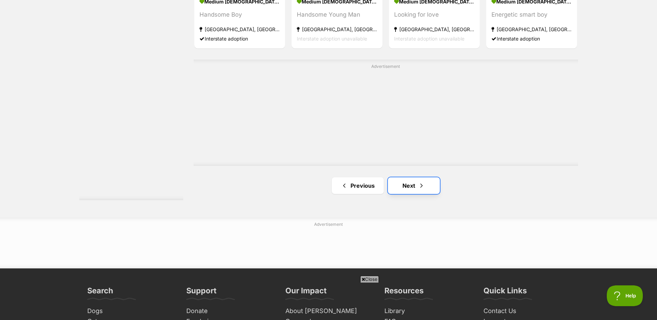
click at [411, 186] on link "Next" at bounding box center [414, 185] width 52 height 17
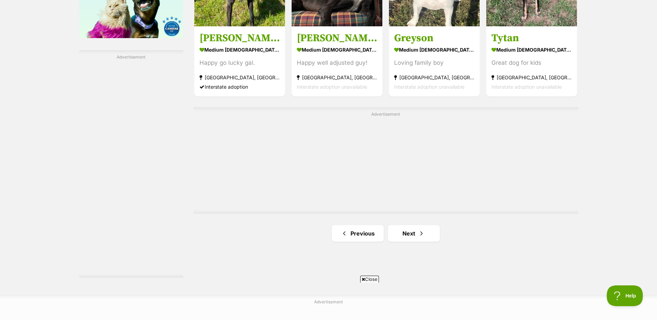
scroll to position [1213, 0]
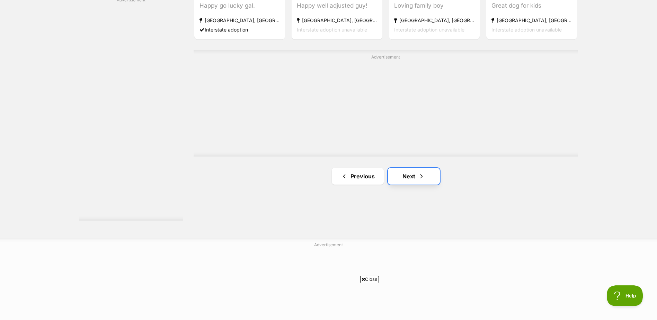
click at [408, 176] on link "Next" at bounding box center [414, 176] width 52 height 17
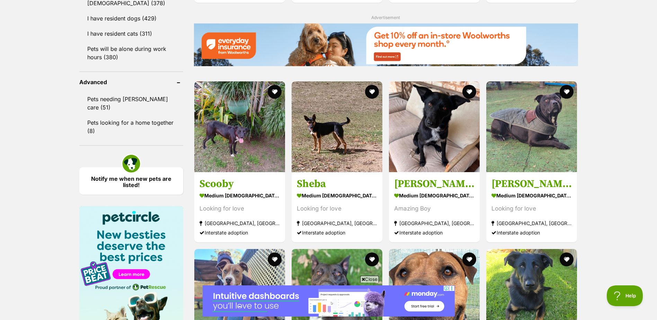
scroll to position [866, 0]
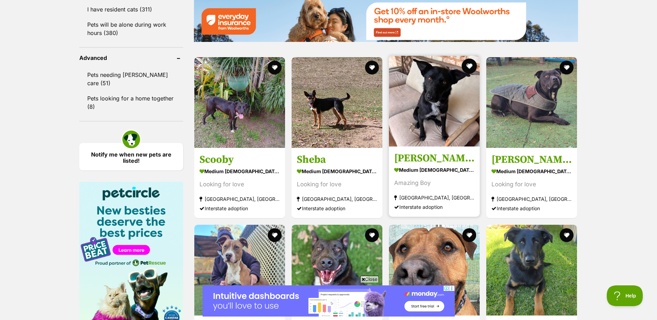
click at [468, 63] on button "favourite" at bounding box center [469, 66] width 15 height 15
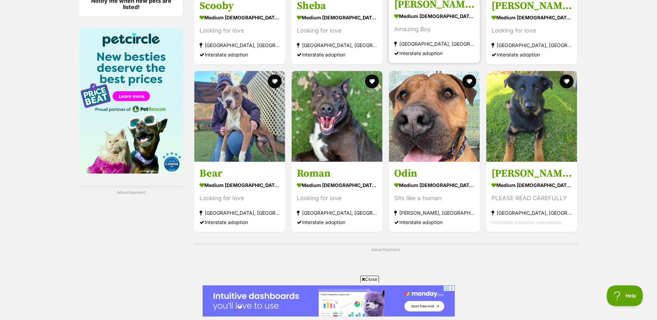
scroll to position [1040, 0]
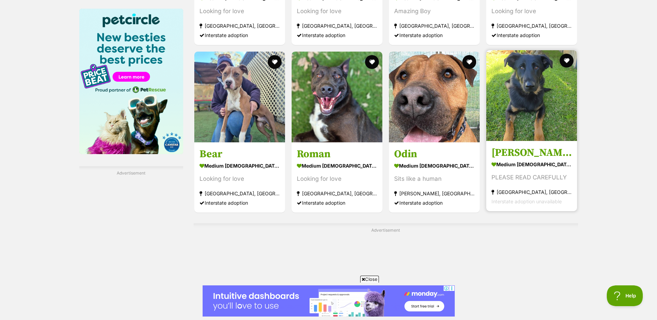
click at [532, 100] on img at bounding box center [532, 95] width 91 height 91
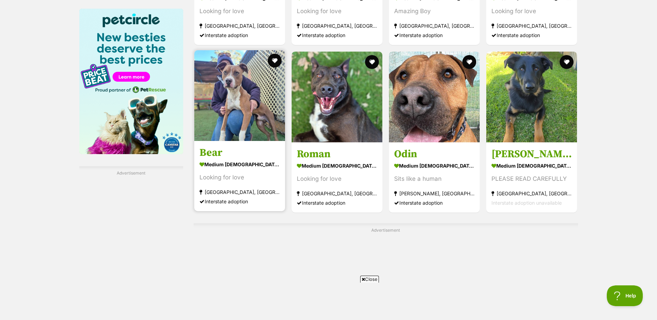
scroll to position [1213, 0]
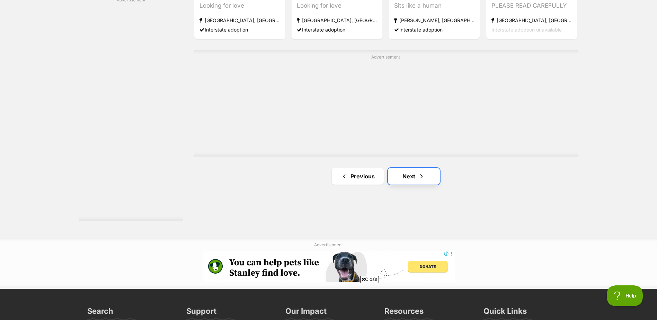
click at [416, 175] on link "Next" at bounding box center [414, 176] width 52 height 17
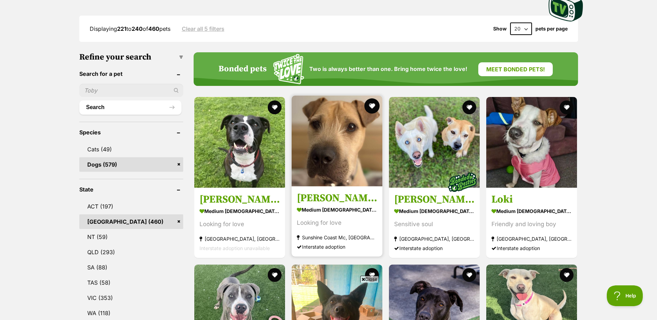
click at [373, 104] on button "favourite" at bounding box center [372, 105] width 15 height 15
click at [341, 146] on img at bounding box center [337, 141] width 91 height 91
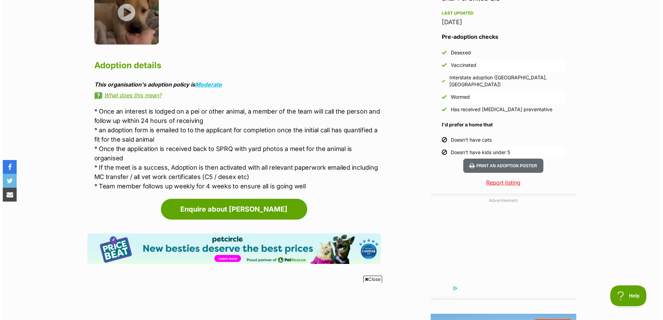
scroll to position [554, 0]
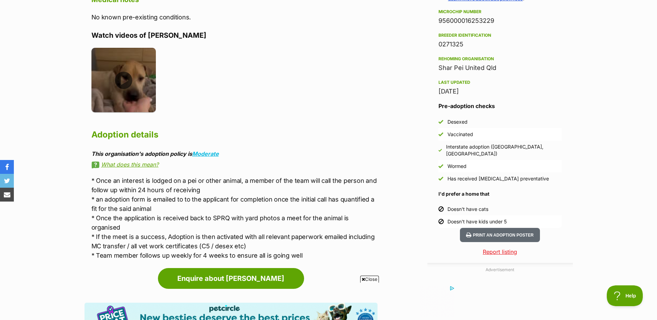
click at [125, 80] on img at bounding box center [123, 80] width 65 height 65
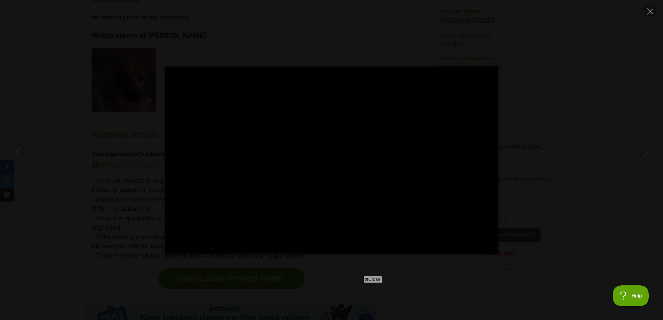
scroll to position [0, 0]
type input "100"
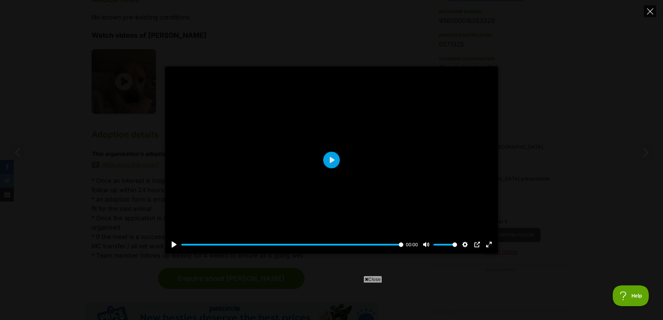
click at [653, 12] on icon "Close" at bounding box center [650, 11] width 6 height 6
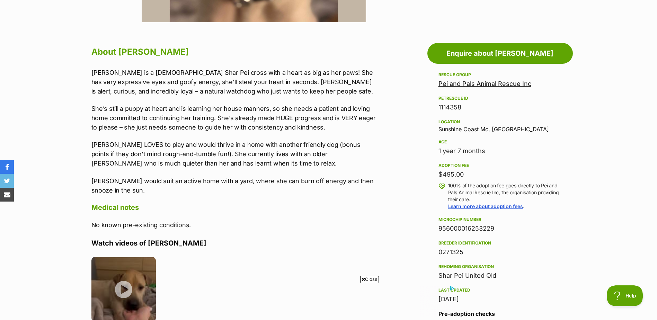
scroll to position [104, 0]
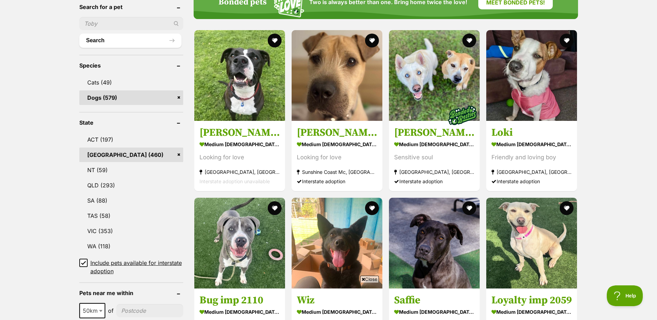
scroll to position [243, 0]
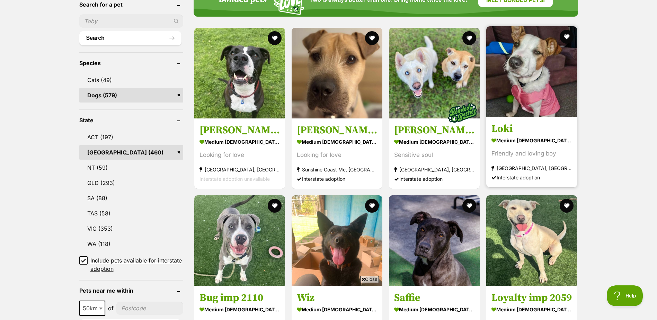
click at [564, 76] on img at bounding box center [532, 71] width 91 height 91
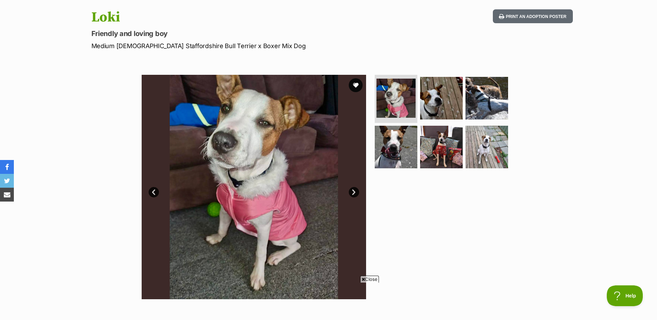
click at [353, 192] on link "Next" at bounding box center [354, 192] width 10 height 10
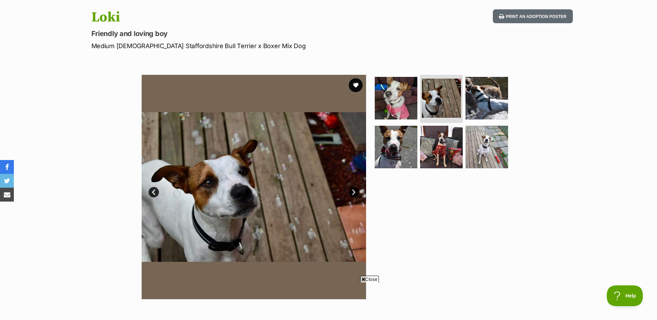
click at [353, 192] on link "Next" at bounding box center [354, 192] width 10 height 10
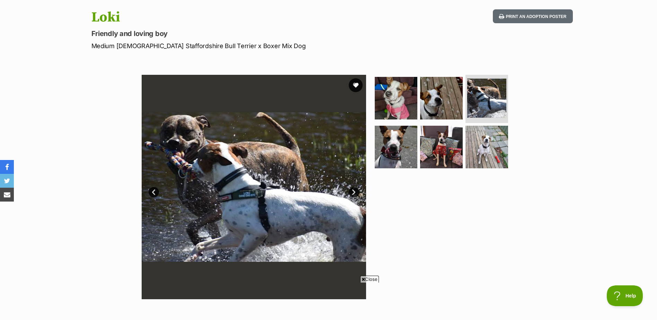
click at [354, 192] on link "Next" at bounding box center [354, 192] width 10 height 10
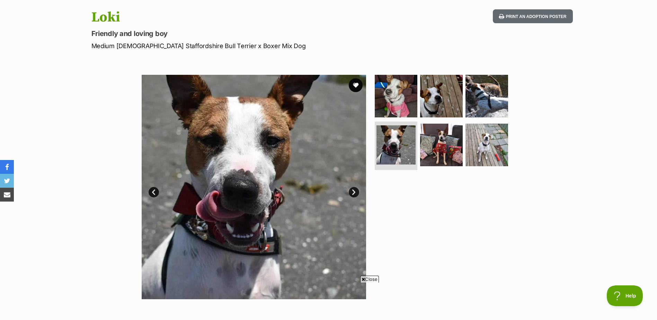
click at [354, 192] on link "Next" at bounding box center [354, 192] width 10 height 10
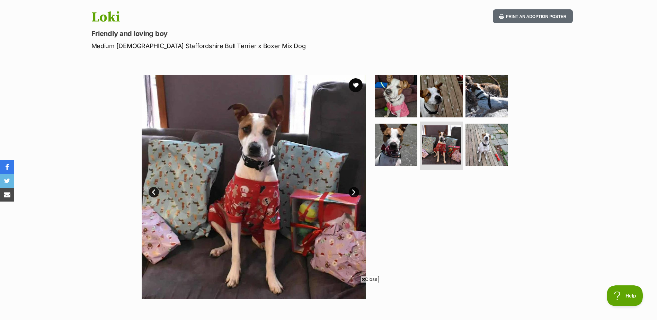
click at [354, 192] on link "Next" at bounding box center [354, 192] width 10 height 10
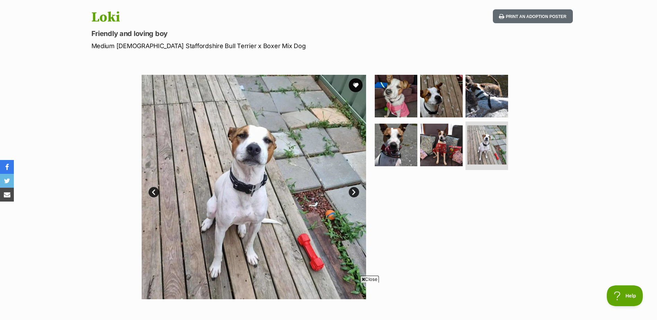
click at [354, 192] on link "Next" at bounding box center [354, 192] width 10 height 10
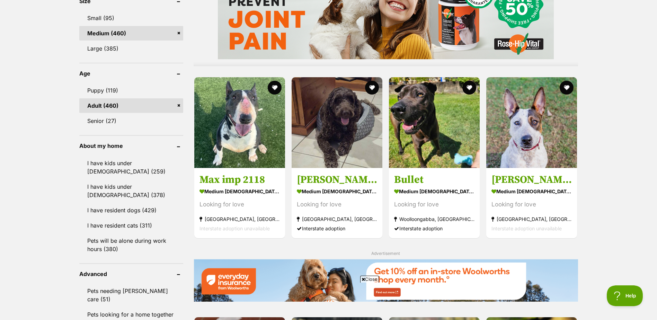
scroll to position [658, 0]
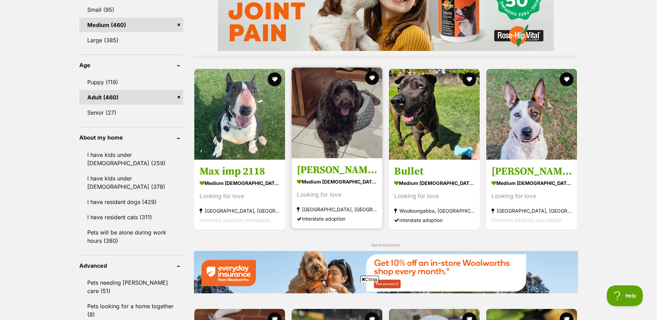
click at [365, 131] on img at bounding box center [337, 113] width 91 height 91
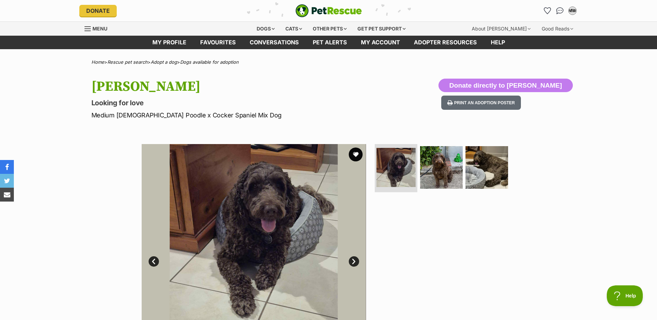
click at [353, 261] on link "Next" at bounding box center [354, 261] width 10 height 10
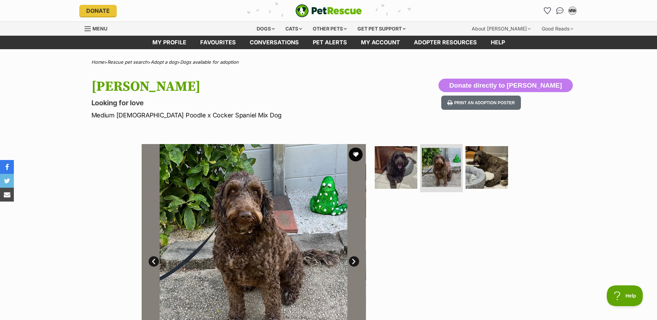
click at [353, 261] on link "Next" at bounding box center [354, 261] width 10 height 10
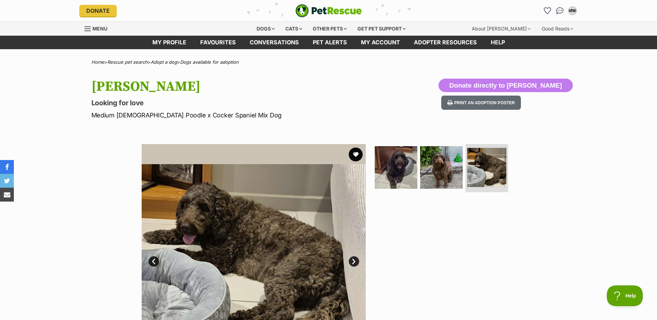
click at [353, 261] on link "Next" at bounding box center [354, 261] width 10 height 10
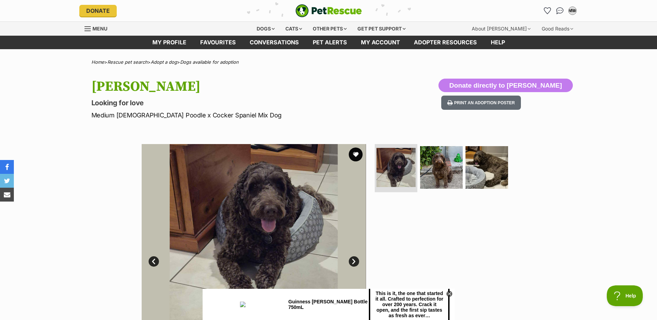
click at [354, 259] on link "Next" at bounding box center [354, 261] width 10 height 10
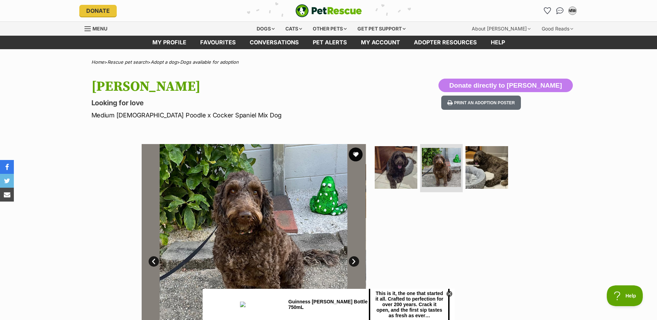
click at [354, 259] on link "Next" at bounding box center [354, 261] width 10 height 10
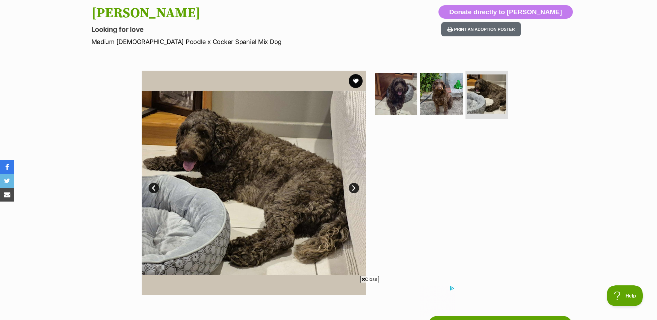
scroll to position [69, 0]
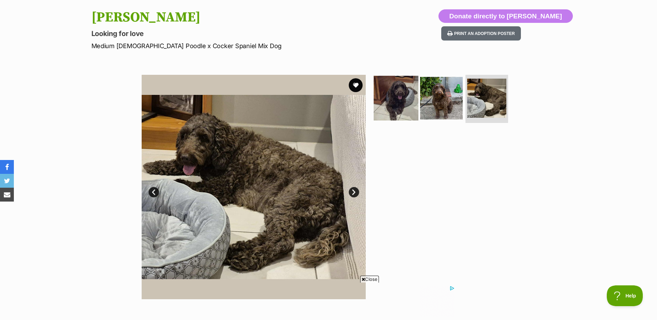
click at [401, 92] on img at bounding box center [396, 98] width 45 height 45
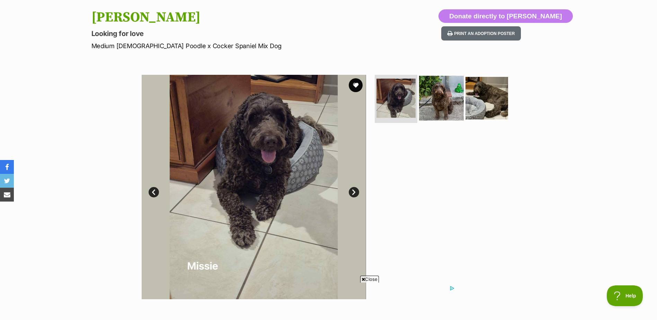
click at [442, 102] on img at bounding box center [441, 98] width 45 height 45
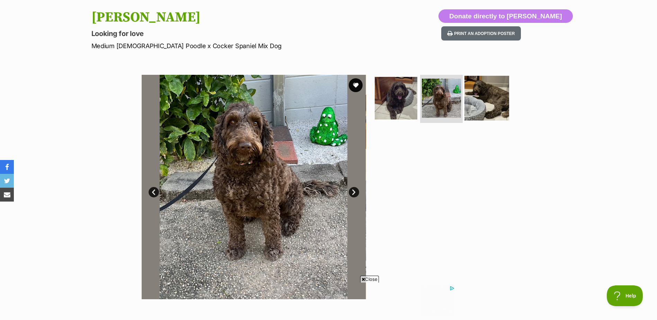
click at [478, 93] on img at bounding box center [487, 98] width 45 height 45
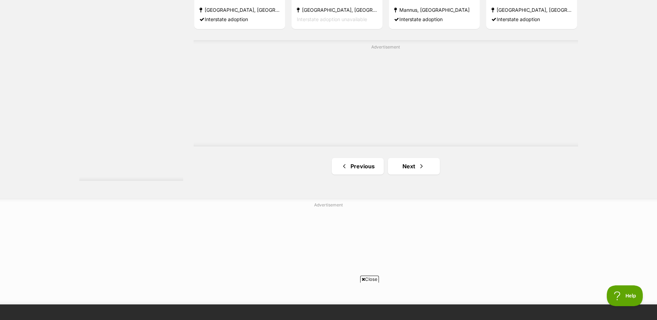
scroll to position [1282, 0]
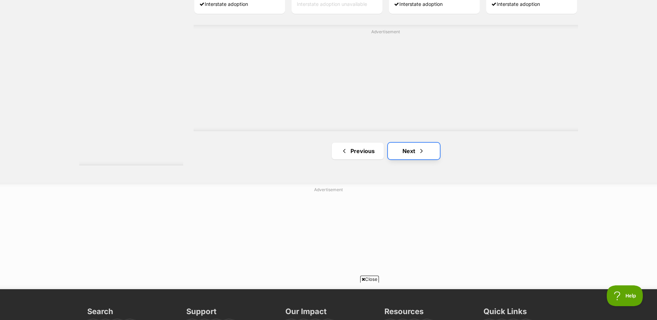
click at [409, 152] on link "Next" at bounding box center [414, 151] width 52 height 17
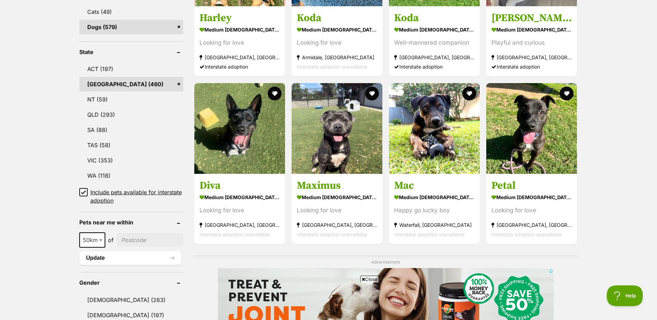
scroll to position [139, 0]
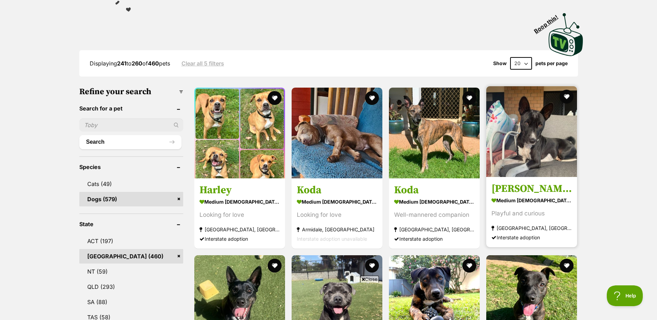
click at [535, 136] on img at bounding box center [532, 131] width 91 height 91
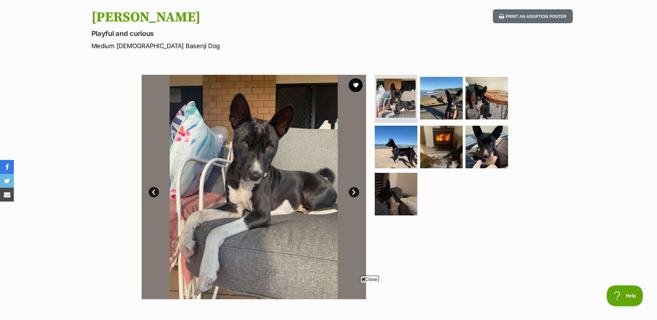
click at [353, 192] on link "Next" at bounding box center [354, 192] width 10 height 10
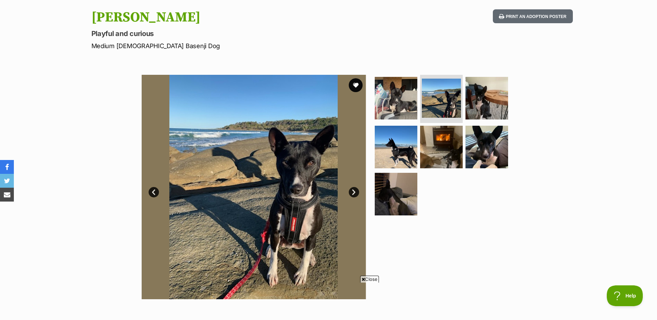
click at [353, 192] on link "Next" at bounding box center [354, 192] width 10 height 10
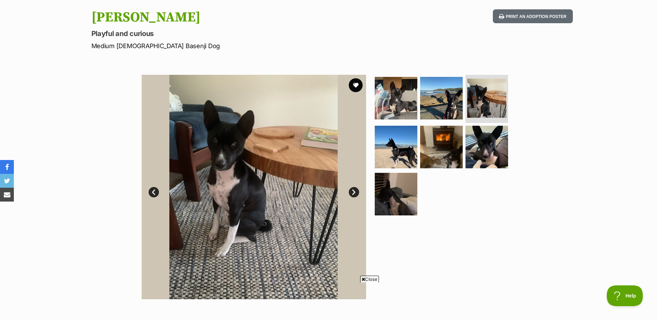
click at [353, 192] on link "Next" at bounding box center [354, 192] width 10 height 10
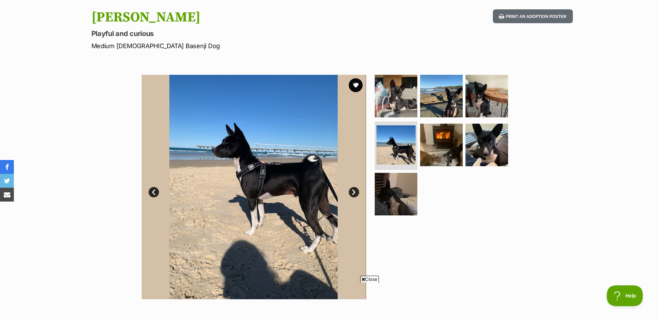
click at [353, 192] on link "Next" at bounding box center [354, 192] width 10 height 10
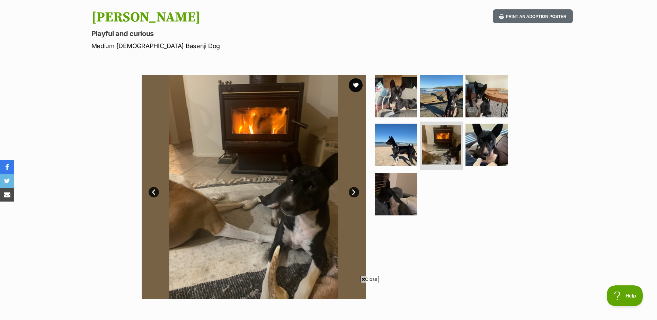
click at [353, 192] on link "Next" at bounding box center [354, 192] width 10 height 10
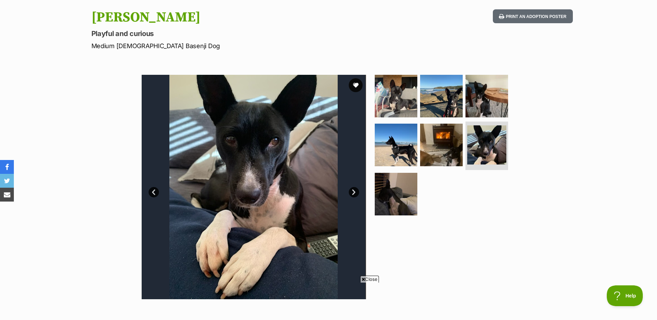
click at [353, 192] on link "Next" at bounding box center [354, 192] width 10 height 10
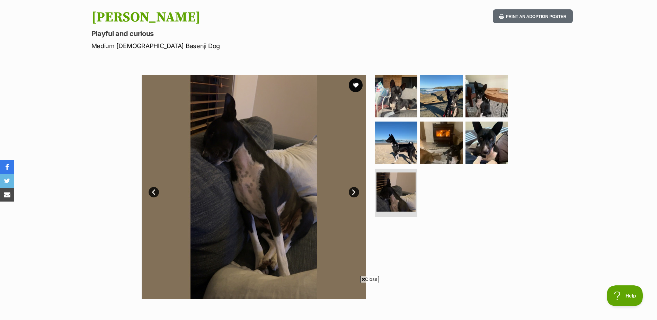
click at [353, 192] on link "Next" at bounding box center [354, 192] width 10 height 10
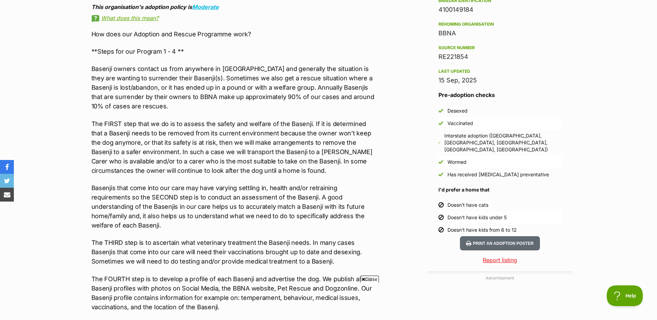
drag, startPoint x: 361, startPoint y: 164, endPoint x: 231, endPoint y: 168, distance: 130.4
click at [231, 168] on div "How does our Adoption and Rescue Programme work? **Steps for our Program 1 - 4 …" at bounding box center [234, 270] width 286 height 483
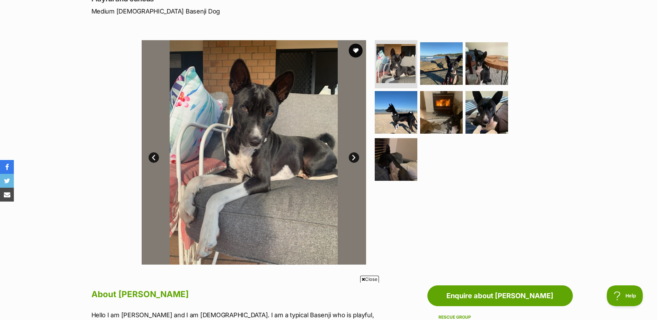
scroll to position [69, 0]
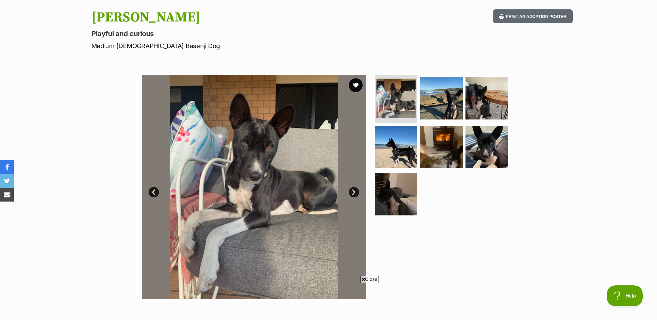
click at [353, 192] on link "Next" at bounding box center [354, 192] width 10 height 10
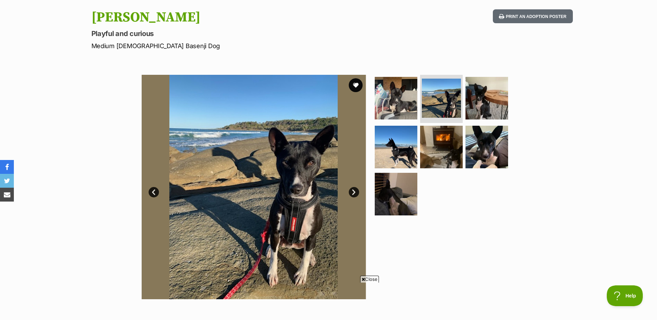
click at [355, 190] on link "Next" at bounding box center [354, 192] width 10 height 10
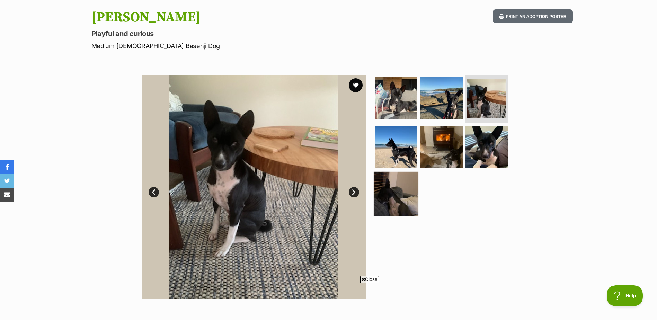
click at [404, 193] on img at bounding box center [396, 194] width 45 height 45
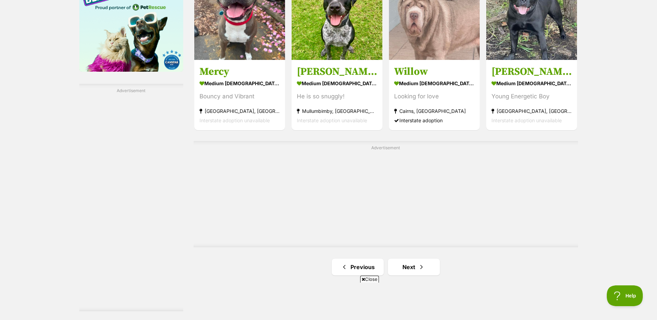
scroll to position [1213, 0]
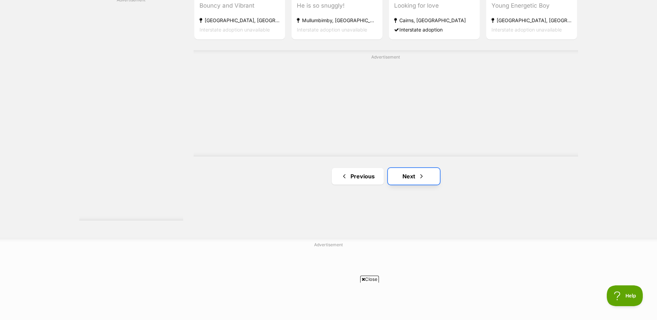
click at [418, 177] on span "Next page" at bounding box center [421, 176] width 7 height 8
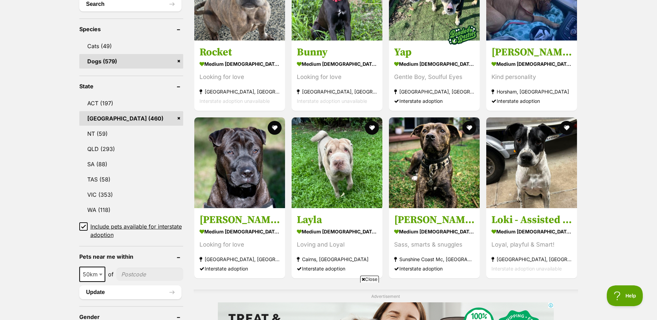
scroll to position [277, 0]
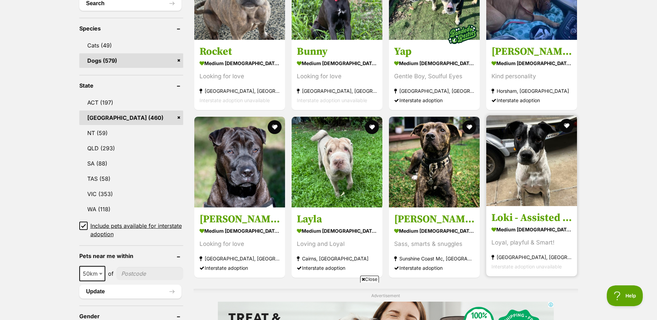
click at [549, 180] on img at bounding box center [532, 160] width 91 height 91
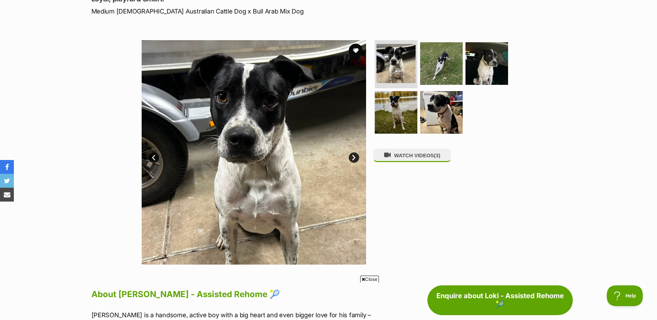
click at [353, 158] on link "Next" at bounding box center [354, 157] width 10 height 10
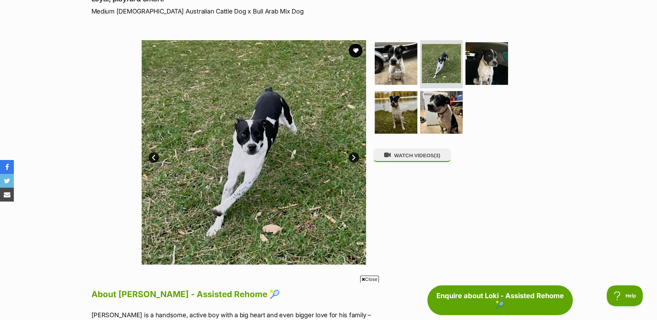
click at [353, 158] on link "Next" at bounding box center [354, 157] width 10 height 10
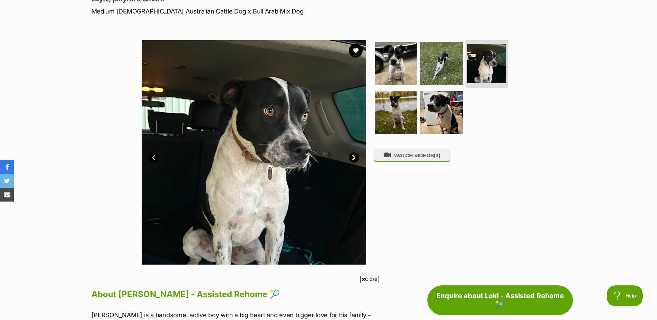
click at [353, 158] on link "Next" at bounding box center [354, 157] width 10 height 10
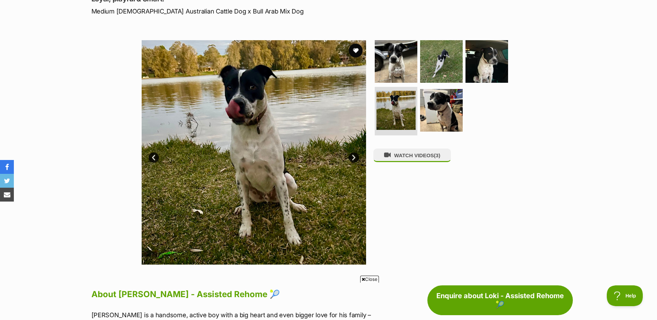
click at [353, 158] on link "Next" at bounding box center [354, 157] width 10 height 10
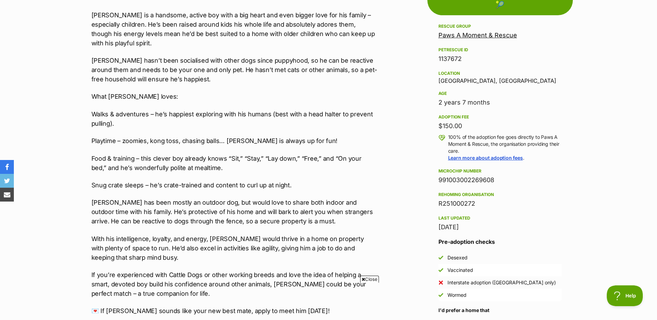
scroll to position [416, 0]
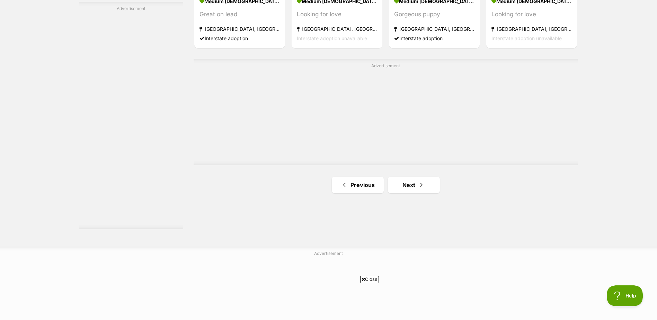
scroll to position [1244, 0]
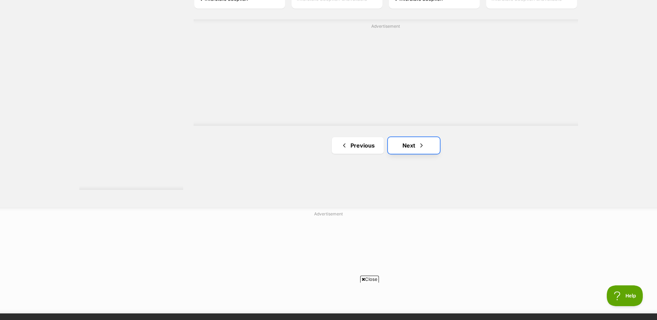
click at [413, 144] on link "Next" at bounding box center [414, 145] width 52 height 17
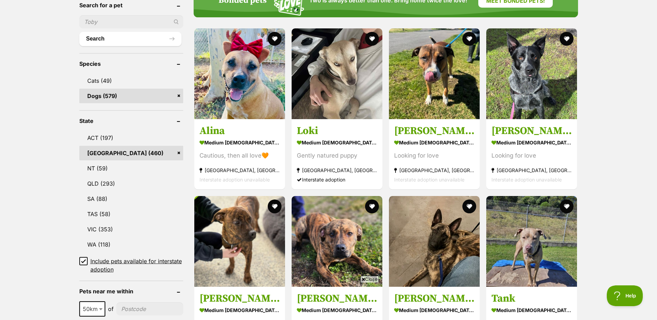
scroll to position [243, 0]
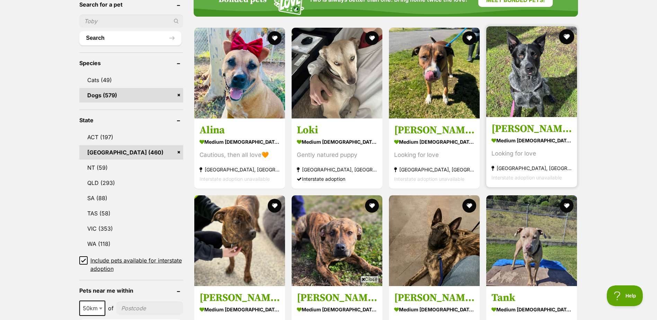
click at [566, 36] on button "favourite" at bounding box center [567, 36] width 15 height 15
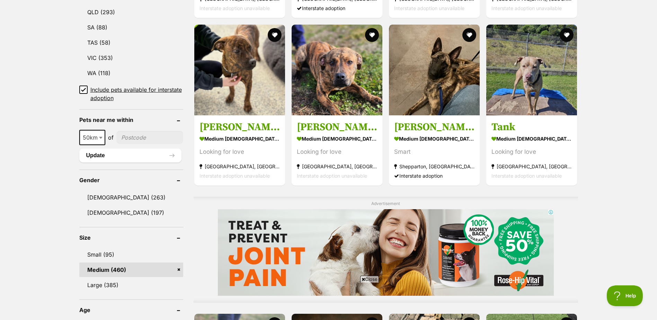
scroll to position [416, 0]
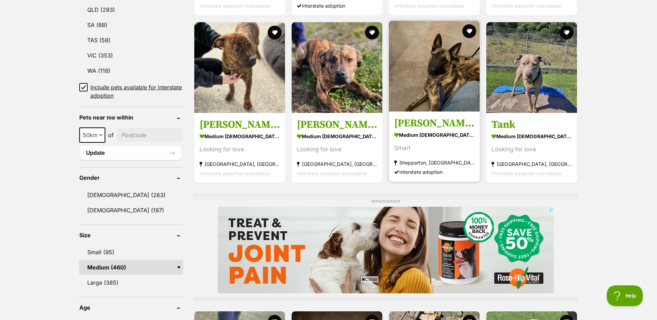
click at [461, 79] on img at bounding box center [434, 66] width 91 height 91
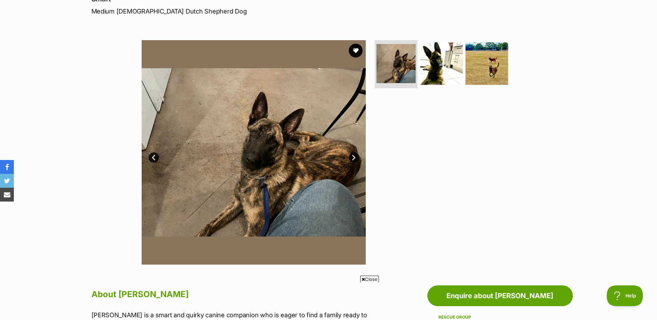
click at [353, 158] on link "Next" at bounding box center [354, 157] width 10 height 10
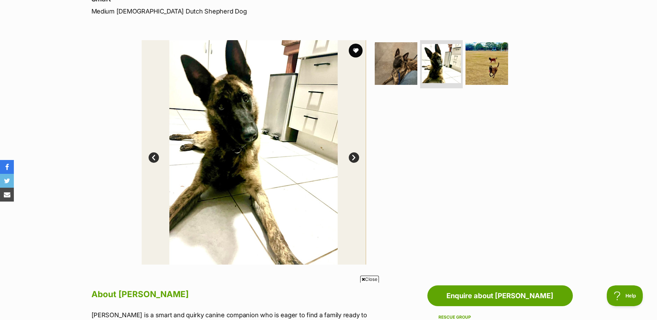
click at [353, 158] on link "Next" at bounding box center [354, 157] width 10 height 10
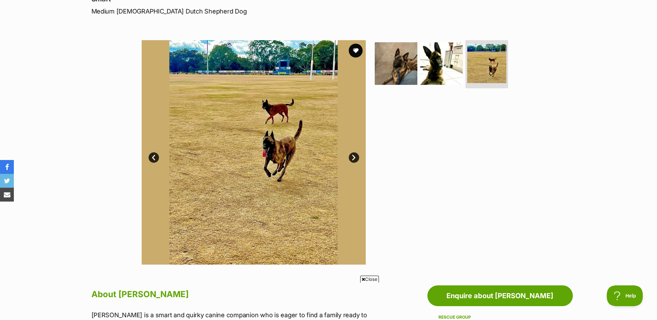
click at [353, 158] on link "Next" at bounding box center [354, 157] width 10 height 10
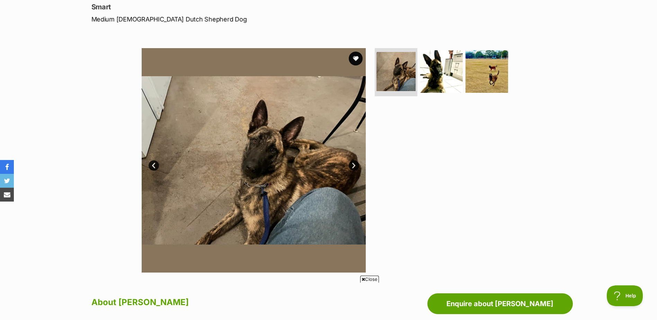
scroll to position [69, 0]
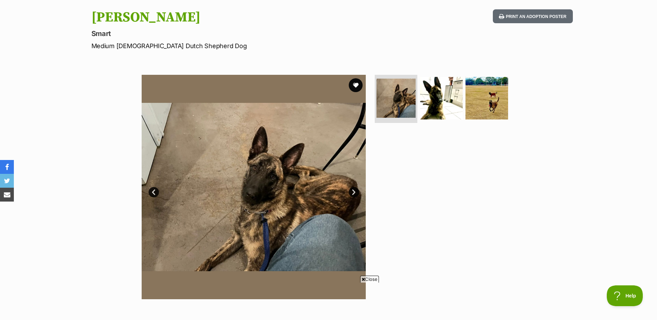
click at [353, 191] on link "Next" at bounding box center [354, 192] width 10 height 10
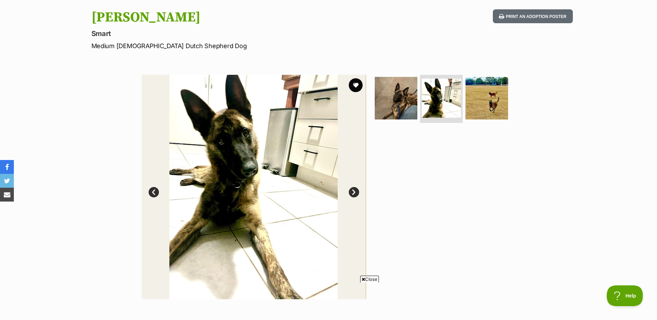
click at [353, 190] on link "Next" at bounding box center [354, 192] width 10 height 10
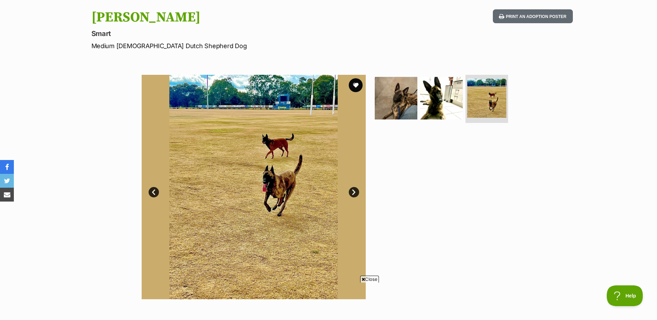
click at [353, 190] on link "Next" at bounding box center [354, 192] width 10 height 10
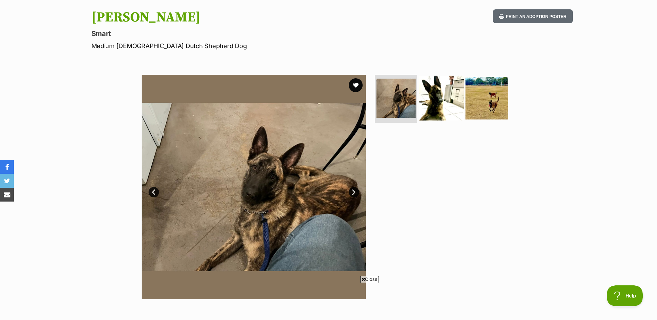
click at [428, 96] on img at bounding box center [441, 98] width 45 height 45
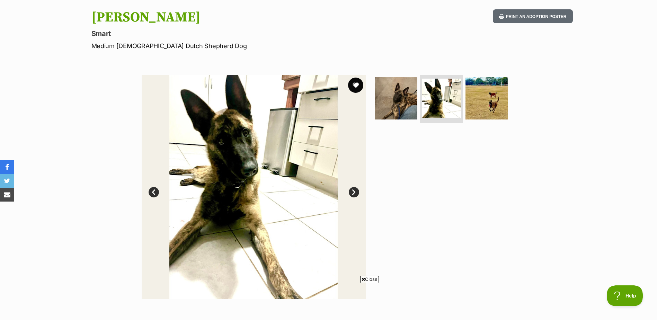
click at [357, 82] on button "favourite" at bounding box center [355, 85] width 15 height 15
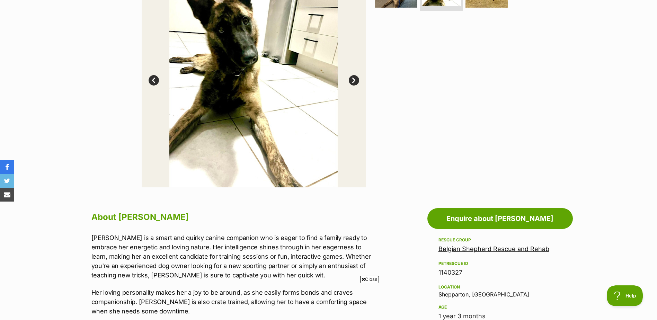
scroll to position [208, 0]
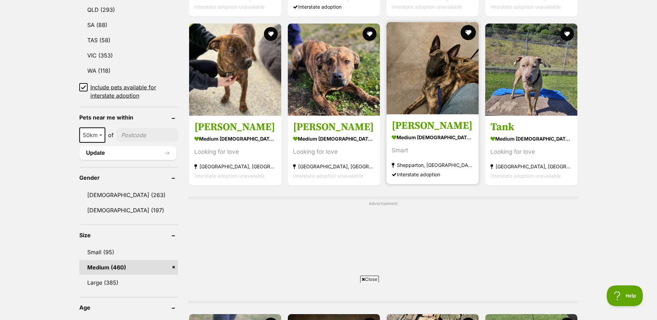
click at [466, 32] on button "favourite" at bounding box center [468, 32] width 15 height 15
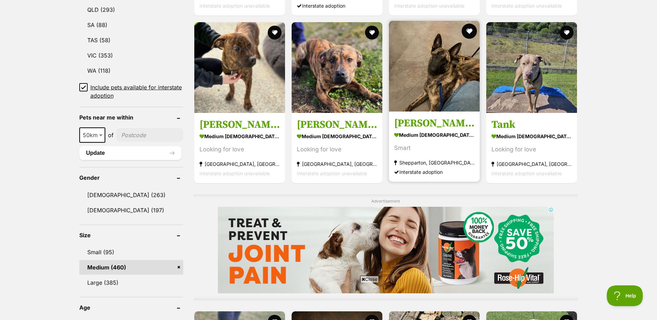
click at [467, 32] on button "favourite" at bounding box center [469, 31] width 15 height 15
click at [467, 31] on button "favourite" at bounding box center [469, 31] width 15 height 15
click at [472, 29] on button "favourite" at bounding box center [469, 31] width 15 height 15
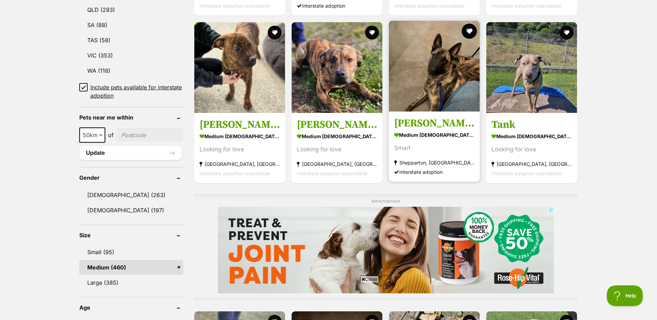
click at [471, 30] on button "favourite" at bounding box center [469, 31] width 15 height 15
click at [470, 32] on button "favourite" at bounding box center [469, 31] width 15 height 15
click at [469, 28] on button "favourite" at bounding box center [469, 31] width 15 height 15
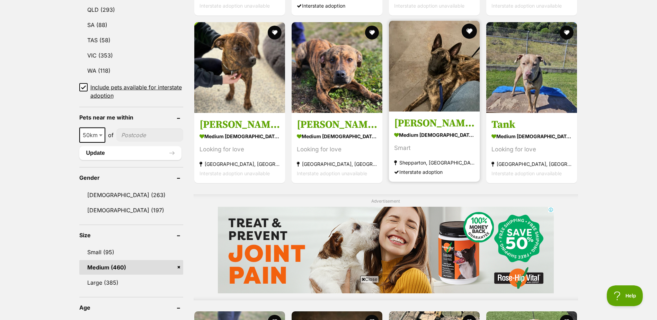
click at [469, 28] on button "favourite" at bounding box center [469, 31] width 15 height 15
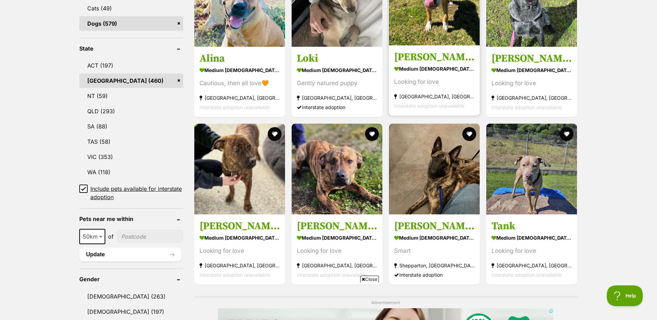
scroll to position [312, 0]
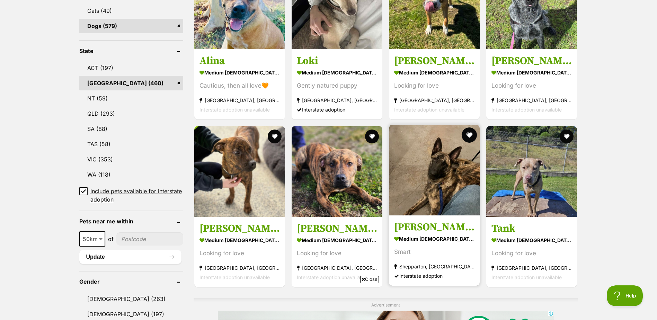
click at [470, 134] on button "favourite" at bounding box center [469, 135] width 15 height 15
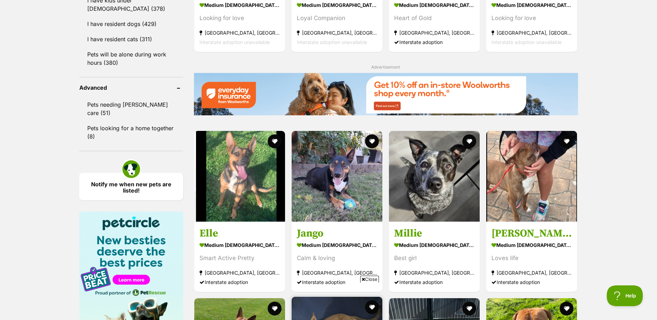
scroll to position [832, 0]
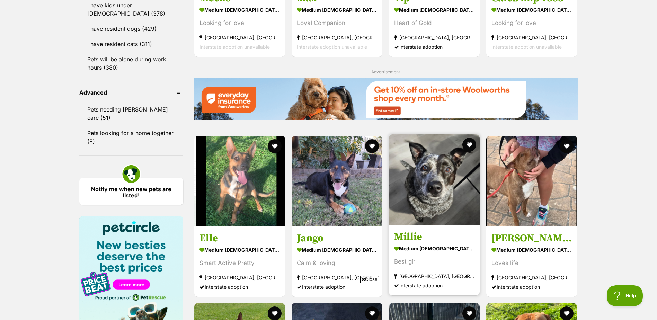
click at [464, 183] on img at bounding box center [434, 179] width 91 height 91
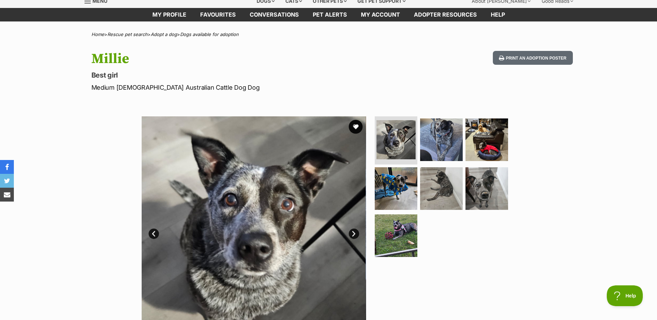
scroll to position [69, 0]
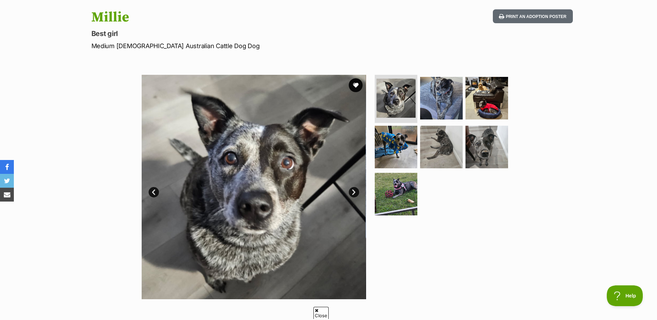
click at [352, 191] on link "Next" at bounding box center [354, 192] width 10 height 10
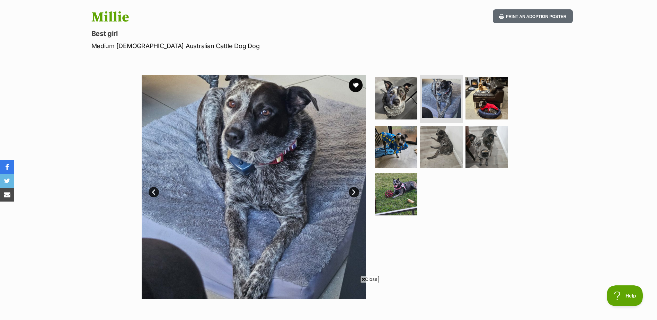
scroll to position [0, 0]
click at [352, 190] on link "Next" at bounding box center [354, 192] width 10 height 10
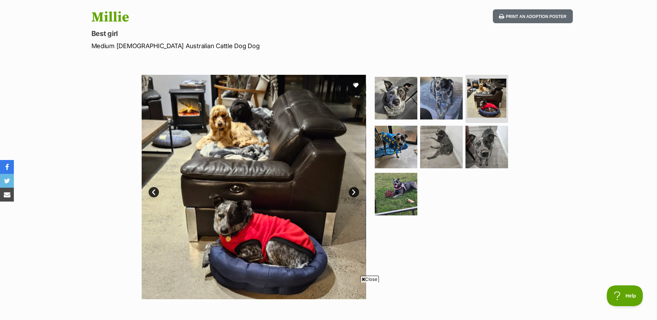
click at [352, 190] on link "Next" at bounding box center [354, 192] width 10 height 10
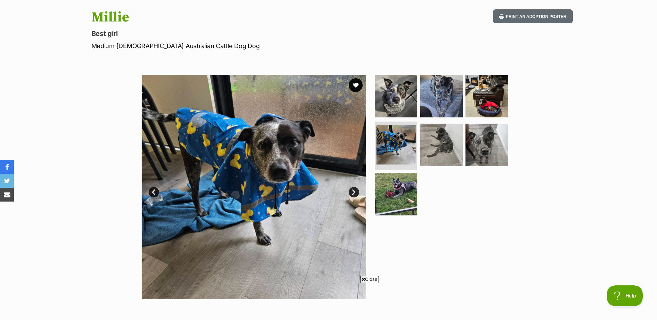
click at [352, 190] on link "Next" at bounding box center [354, 192] width 10 height 10
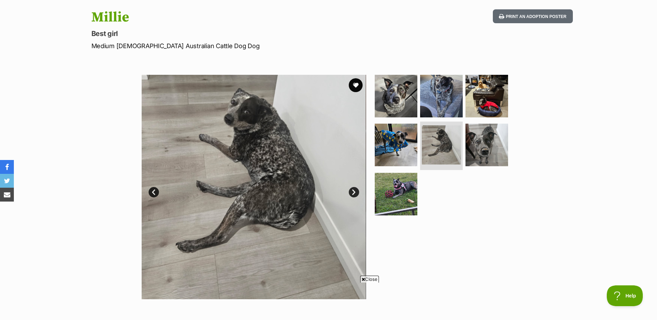
click at [352, 190] on link "Next" at bounding box center [354, 192] width 10 height 10
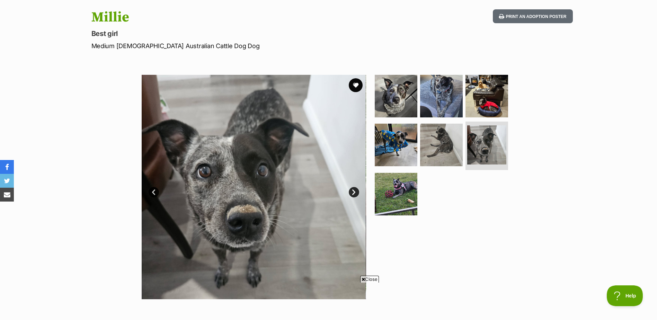
click at [352, 190] on link "Next" at bounding box center [354, 192] width 10 height 10
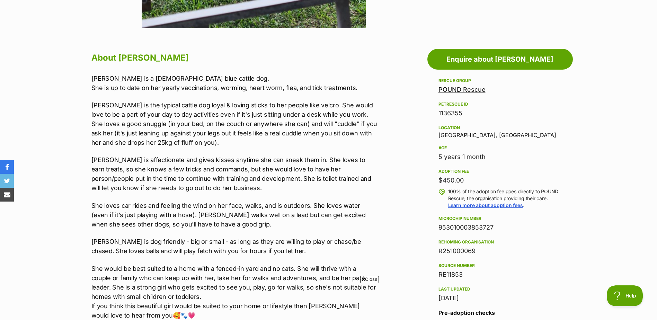
scroll to position [381, 0]
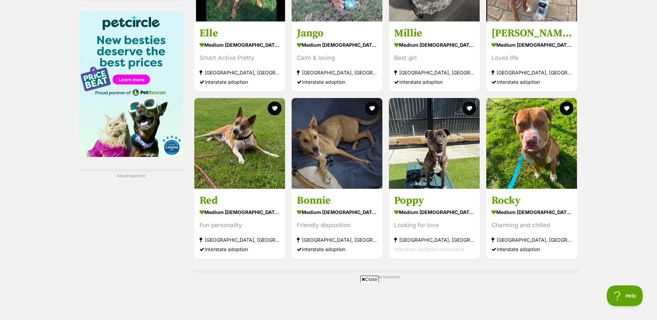
scroll to position [1140, 0]
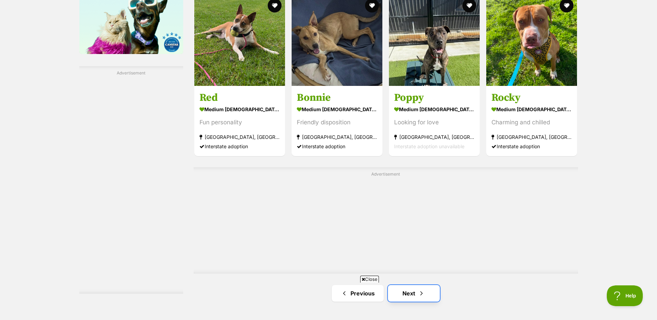
click at [411, 285] on link "Next" at bounding box center [414, 293] width 52 height 17
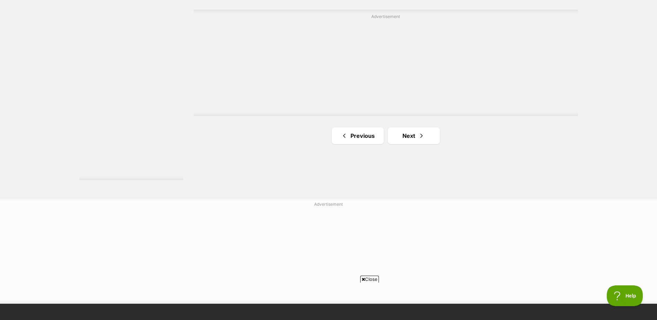
scroll to position [1282, 0]
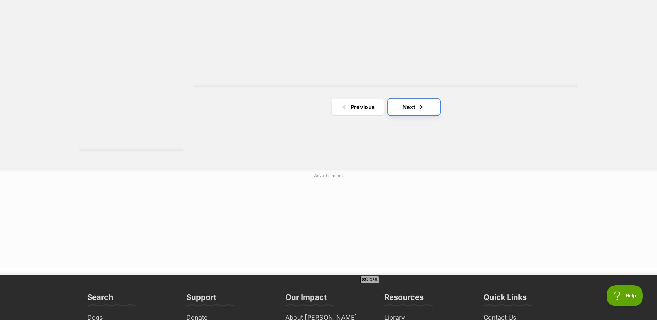
click at [410, 109] on link "Next" at bounding box center [414, 107] width 52 height 17
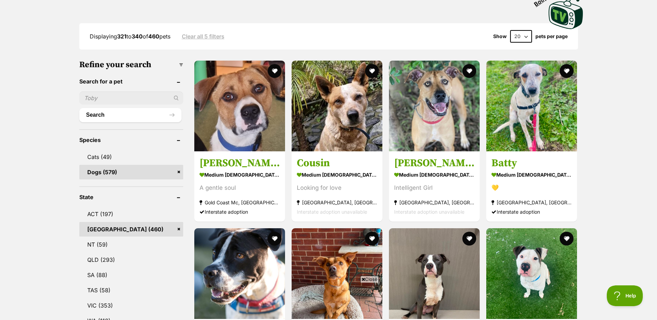
scroll to position [139, 0]
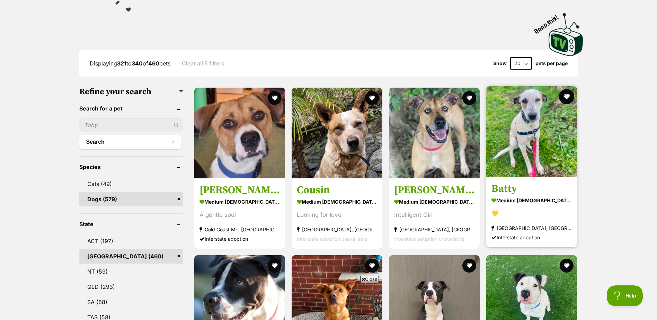
click at [569, 96] on button "favourite" at bounding box center [567, 96] width 15 height 15
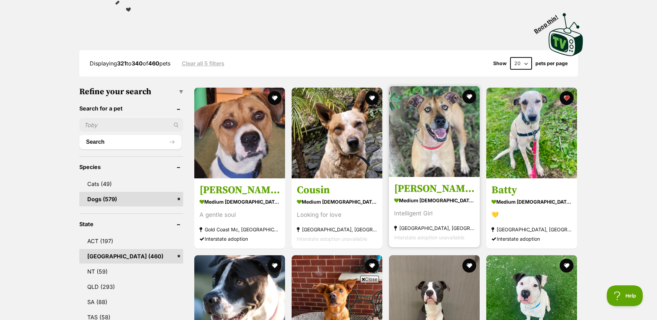
click at [459, 144] on img at bounding box center [434, 131] width 91 height 91
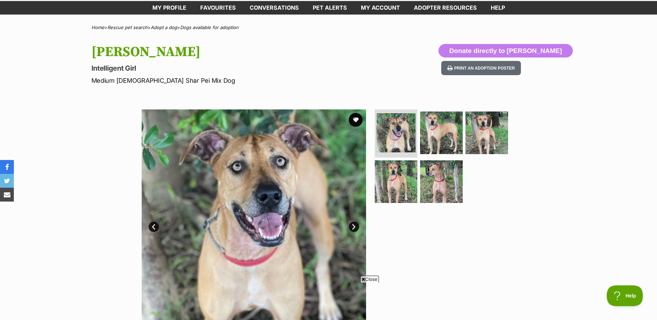
click at [352, 225] on link "Next" at bounding box center [354, 227] width 10 height 10
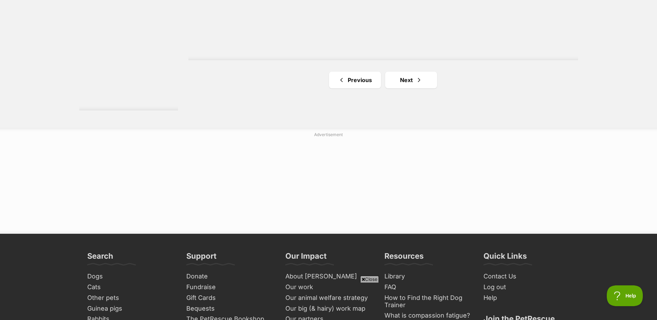
scroll to position [1317, 0]
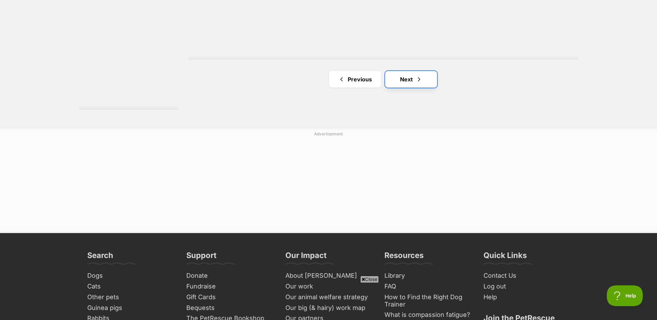
click at [416, 80] on span "Next page" at bounding box center [419, 79] width 7 height 8
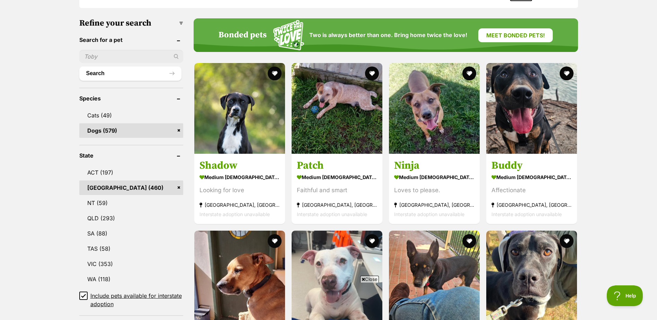
scroll to position [208, 0]
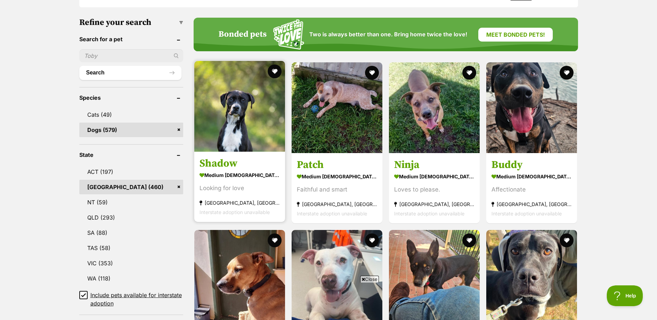
click at [272, 97] on img at bounding box center [239, 106] width 91 height 91
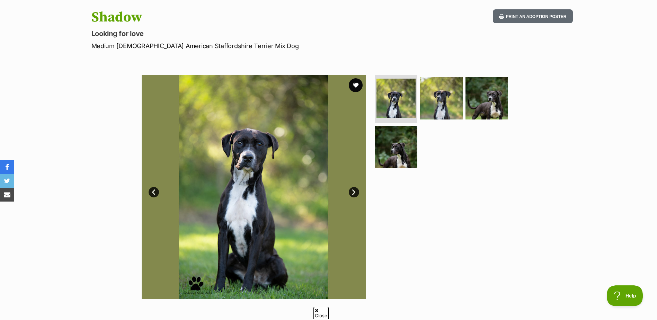
click at [353, 190] on link "Next" at bounding box center [354, 192] width 10 height 10
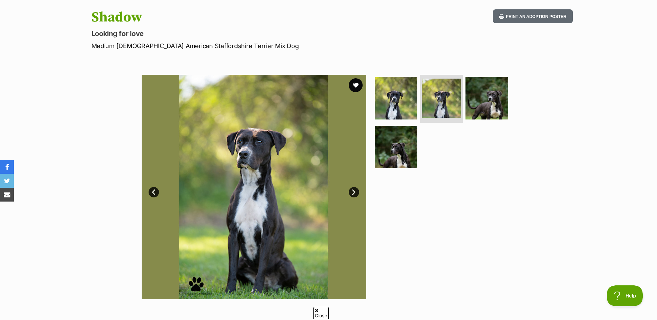
click at [353, 190] on link "Next" at bounding box center [354, 192] width 10 height 10
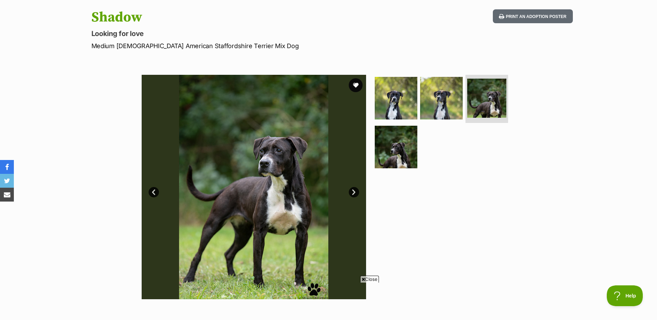
click at [353, 190] on link "Next" at bounding box center [354, 192] width 10 height 10
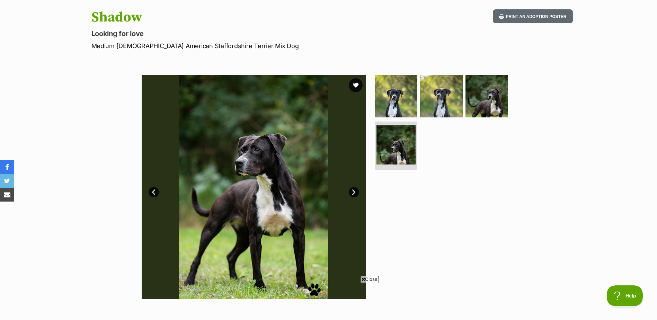
click at [353, 190] on link "Next" at bounding box center [354, 192] width 10 height 10
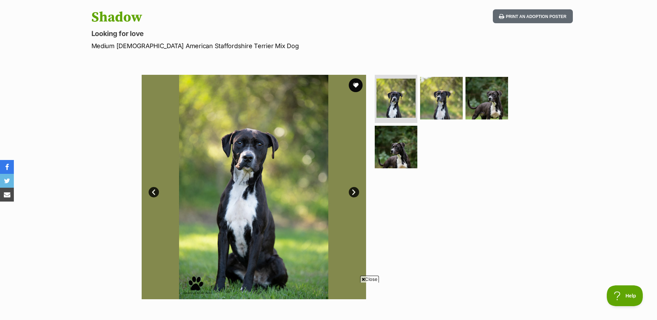
click at [353, 190] on link "Next" at bounding box center [354, 192] width 10 height 10
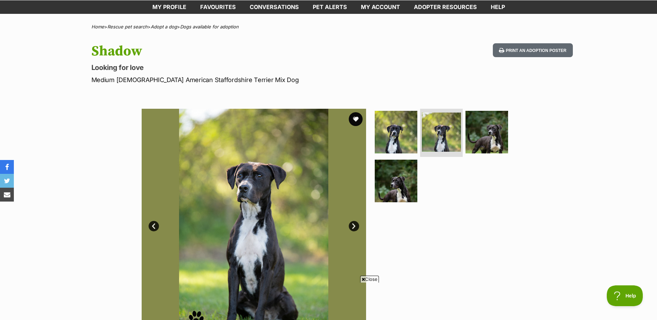
scroll to position [35, 0]
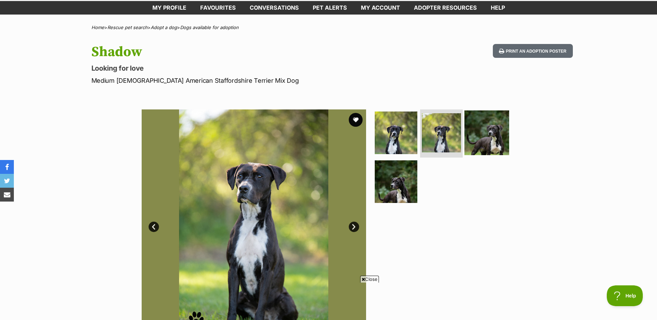
click at [493, 142] on img at bounding box center [487, 132] width 45 height 45
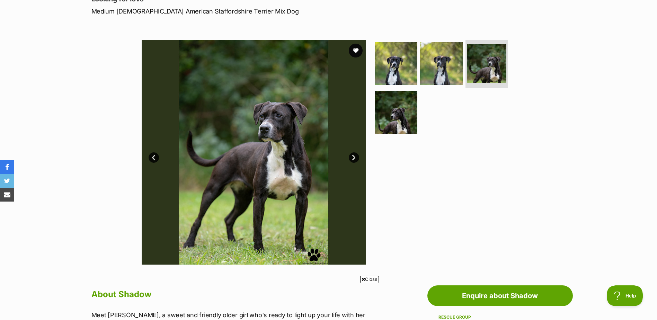
scroll to position [139, 0]
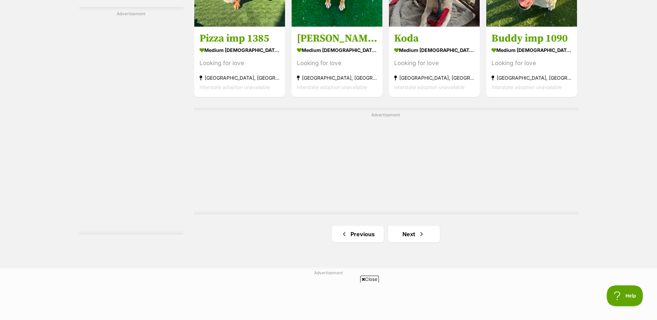
scroll to position [1248, 0]
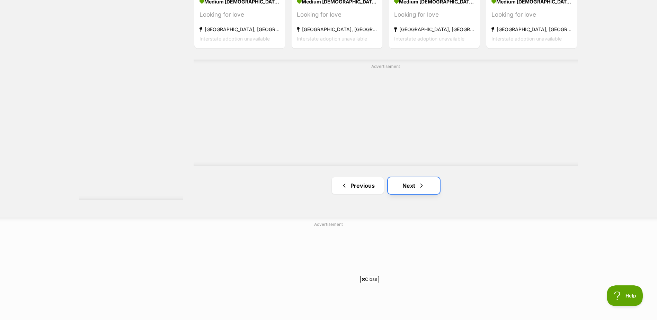
click at [422, 185] on span "Next page" at bounding box center [421, 186] width 7 height 8
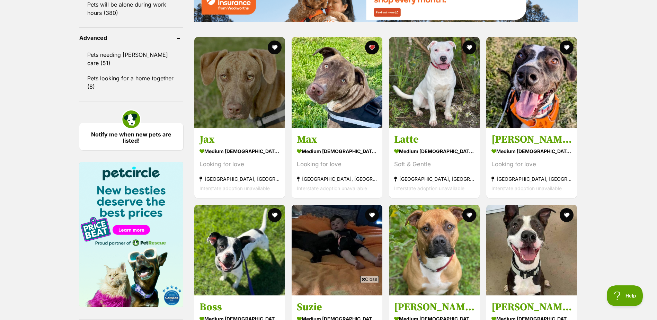
scroll to position [970, 0]
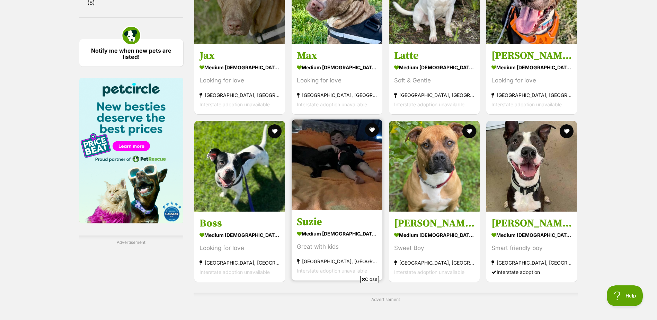
click at [359, 176] on img at bounding box center [337, 165] width 91 height 91
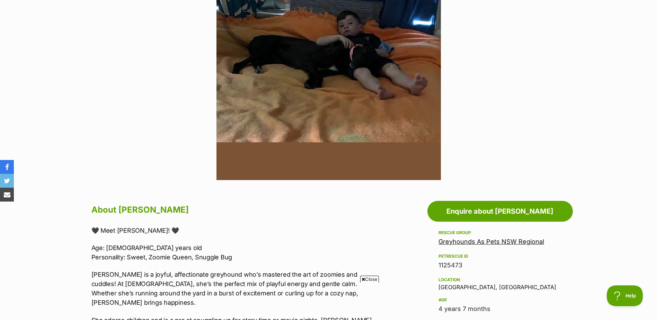
scroll to position [173, 0]
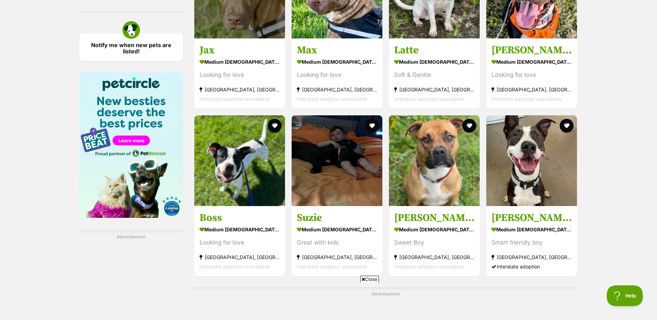
scroll to position [1040, 0]
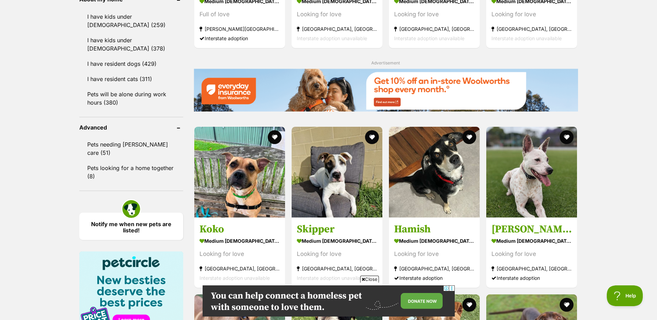
scroll to position [797, 0]
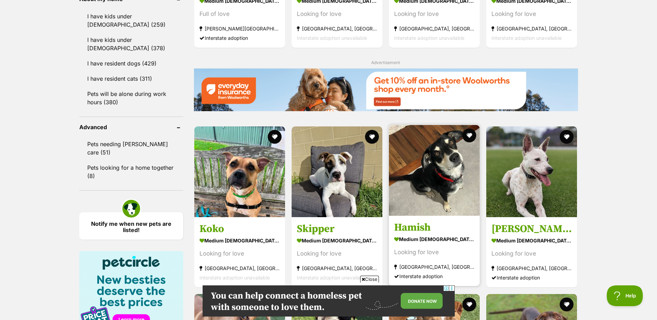
click at [453, 166] on img at bounding box center [434, 170] width 91 height 91
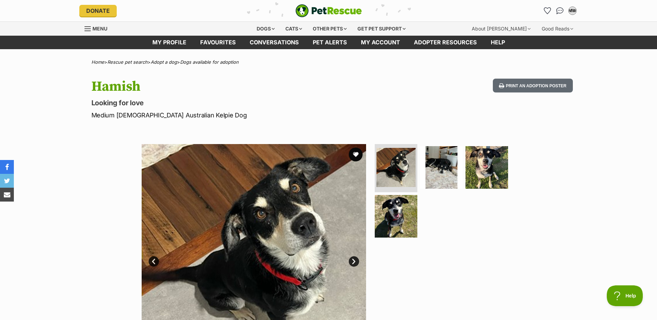
click at [352, 261] on link "Next" at bounding box center [354, 261] width 10 height 10
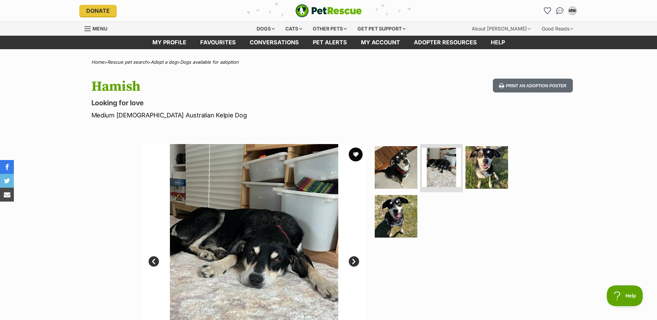
click at [352, 261] on link "Next" at bounding box center [354, 261] width 10 height 10
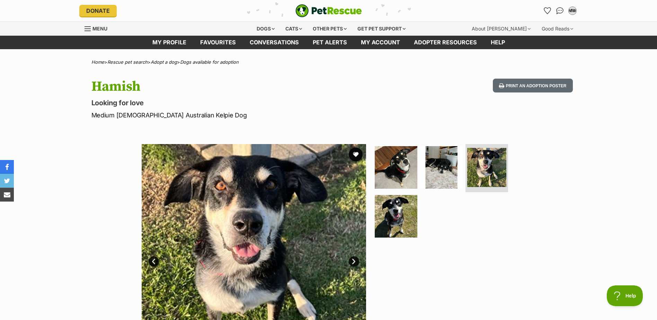
click at [352, 261] on link "Next" at bounding box center [354, 261] width 10 height 10
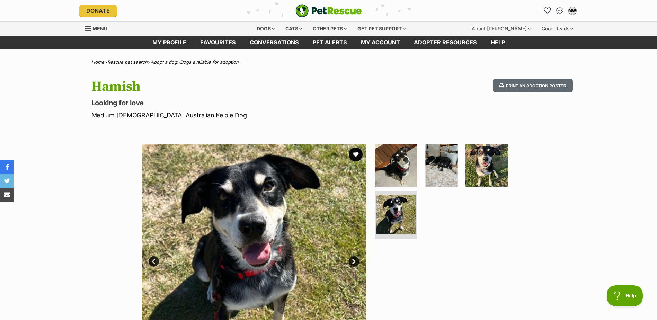
click at [352, 261] on link "Next" at bounding box center [354, 261] width 10 height 10
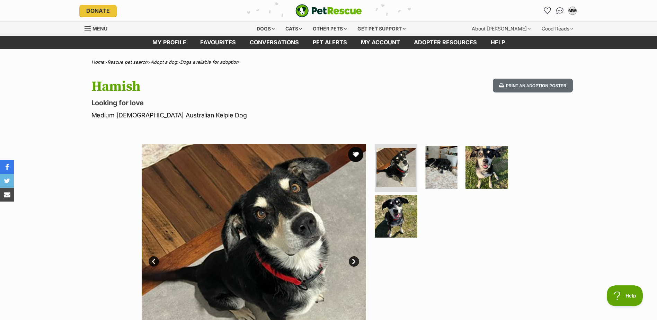
click at [355, 155] on button "favourite" at bounding box center [355, 154] width 15 height 15
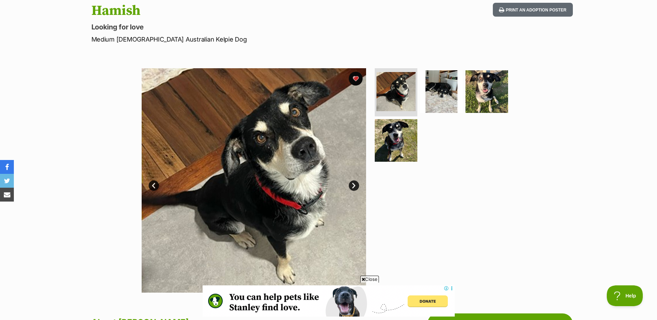
scroll to position [69, 0]
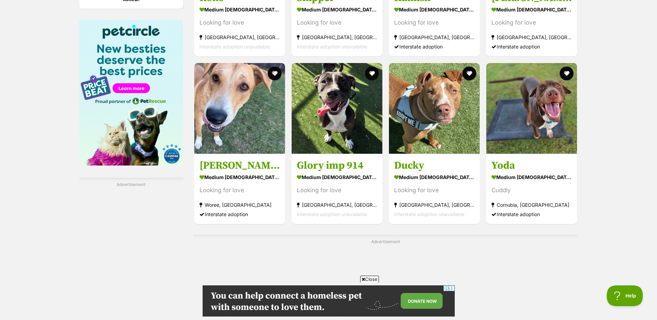
scroll to position [1075, 0]
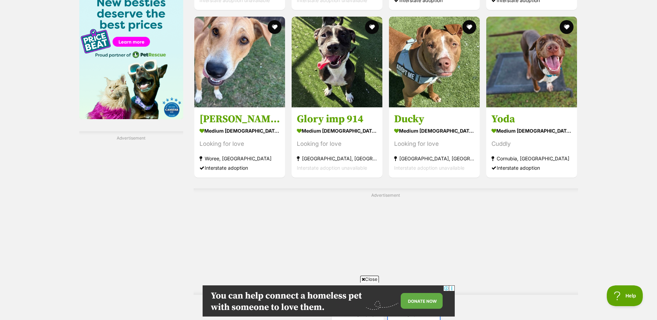
click at [413, 306] on link "Next" at bounding box center [414, 314] width 52 height 17
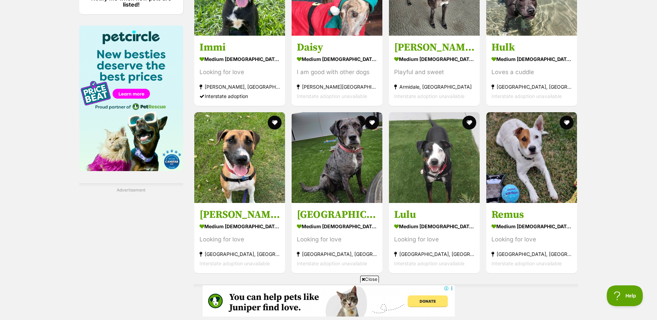
scroll to position [1040, 0]
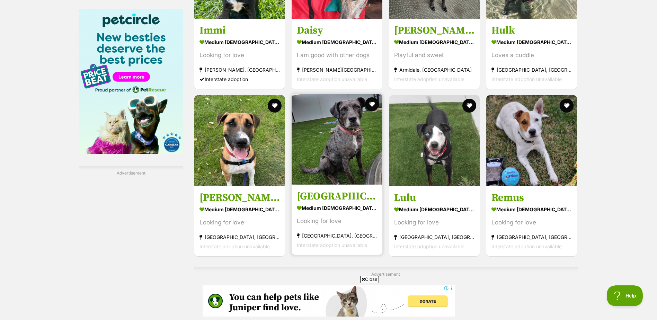
click at [352, 155] on img at bounding box center [337, 139] width 91 height 91
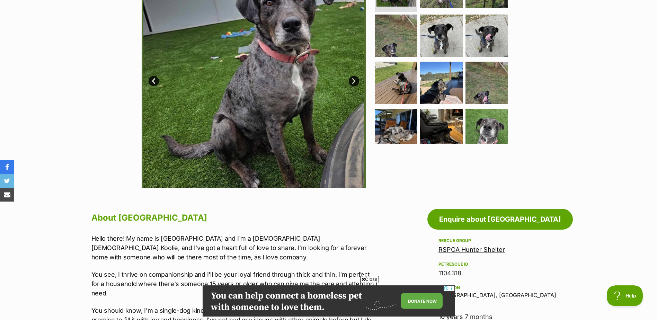
scroll to position [139, 0]
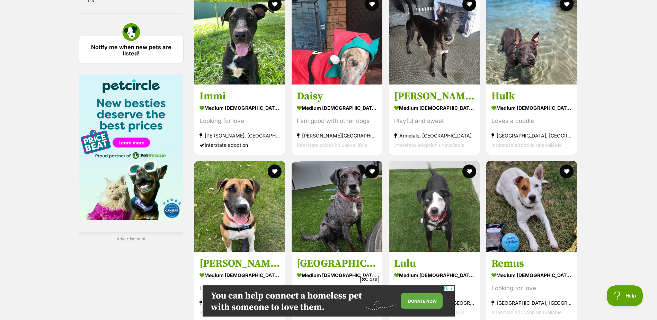
scroll to position [1074, 0]
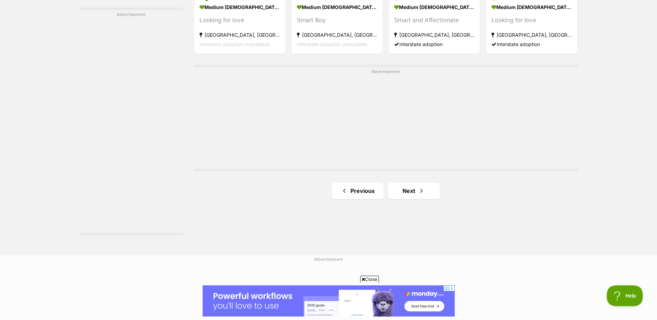
scroll to position [1213, 0]
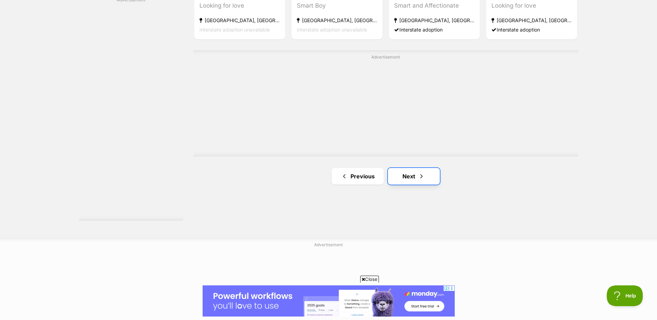
click at [413, 175] on link "Next" at bounding box center [414, 176] width 52 height 17
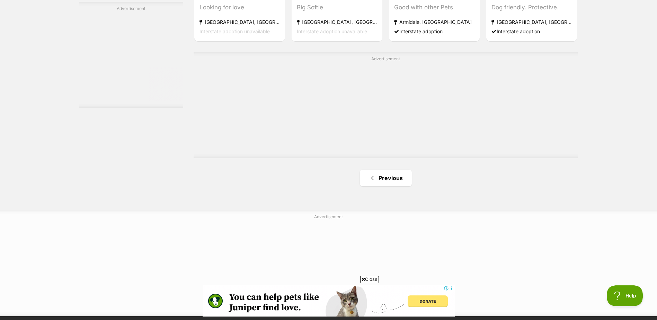
scroll to position [1109, 0]
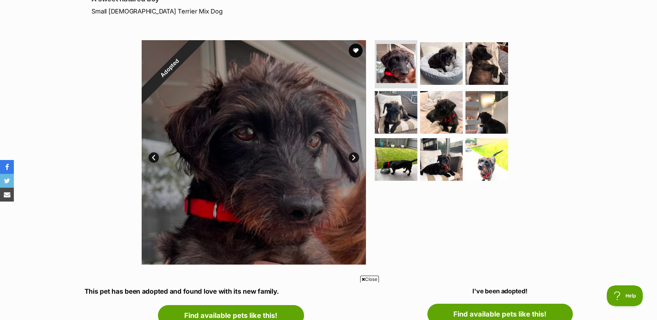
click at [355, 157] on link "Next" at bounding box center [354, 157] width 10 height 10
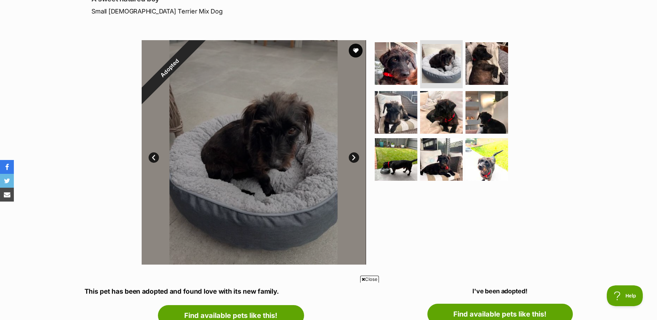
click at [355, 157] on link "Next" at bounding box center [354, 157] width 10 height 10
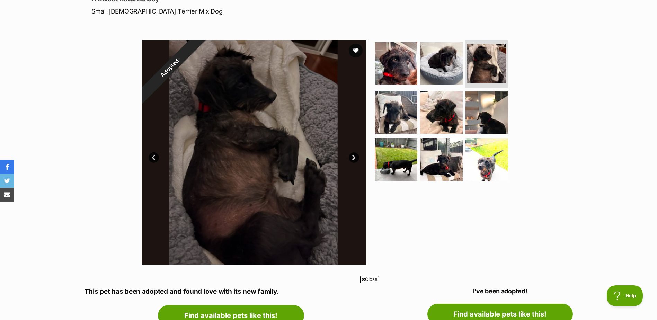
click at [355, 157] on link "Next" at bounding box center [354, 157] width 10 height 10
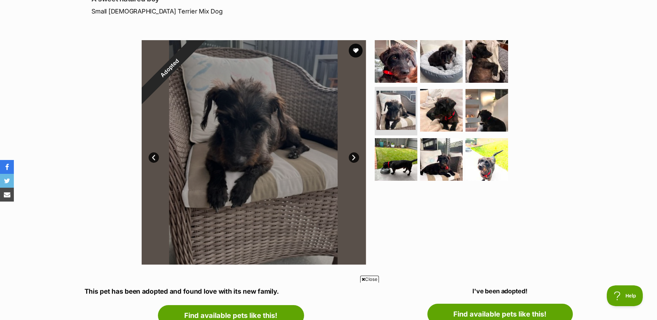
click at [355, 157] on link "Next" at bounding box center [354, 157] width 10 height 10
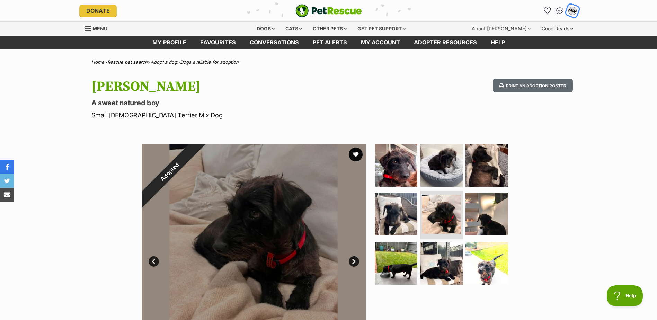
click at [571, 9] on div "MW" at bounding box center [572, 10] width 9 height 9
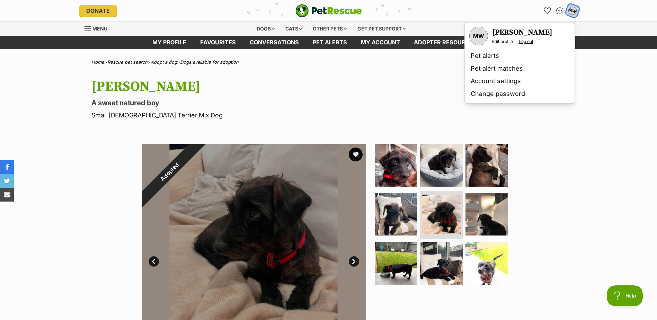
click at [529, 41] on link "Log out" at bounding box center [526, 42] width 15 height 6
